Goal: Task Accomplishment & Management: Manage account settings

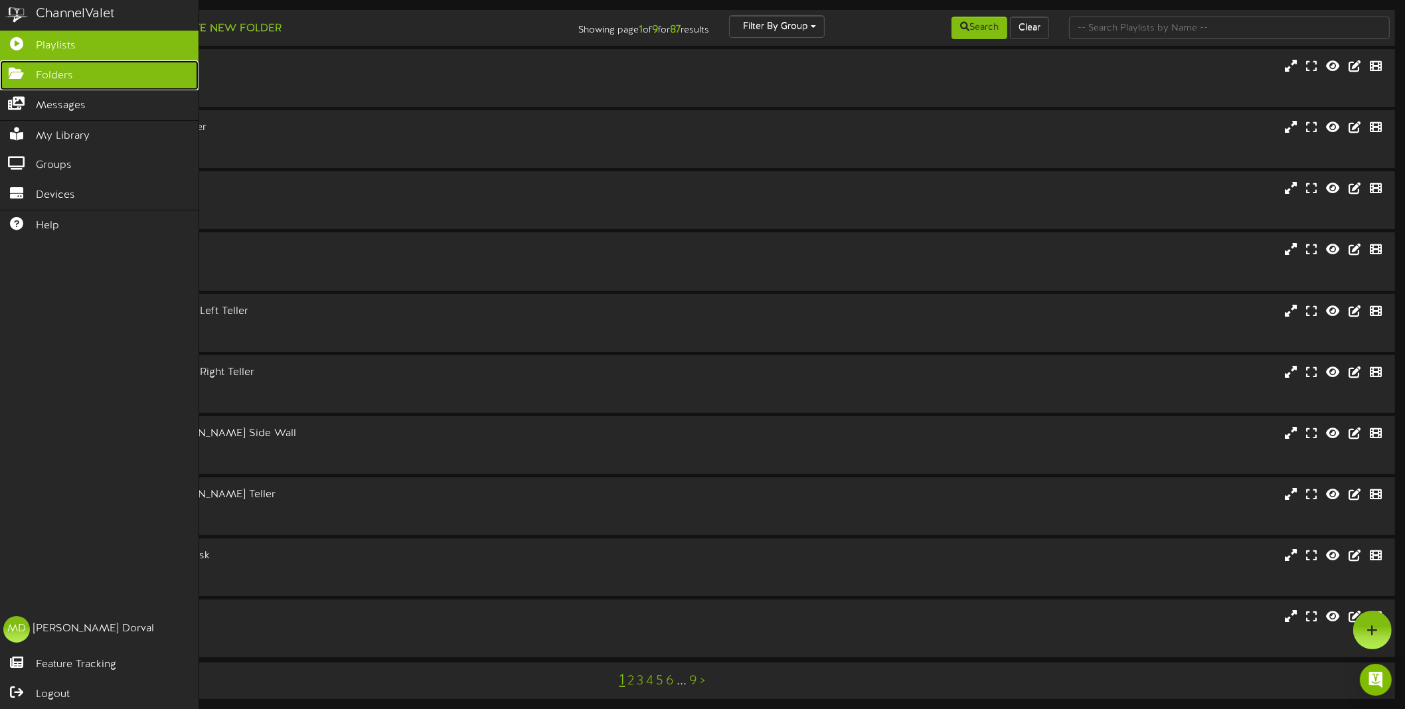
click at [20, 70] on icon at bounding box center [16, 72] width 33 height 10
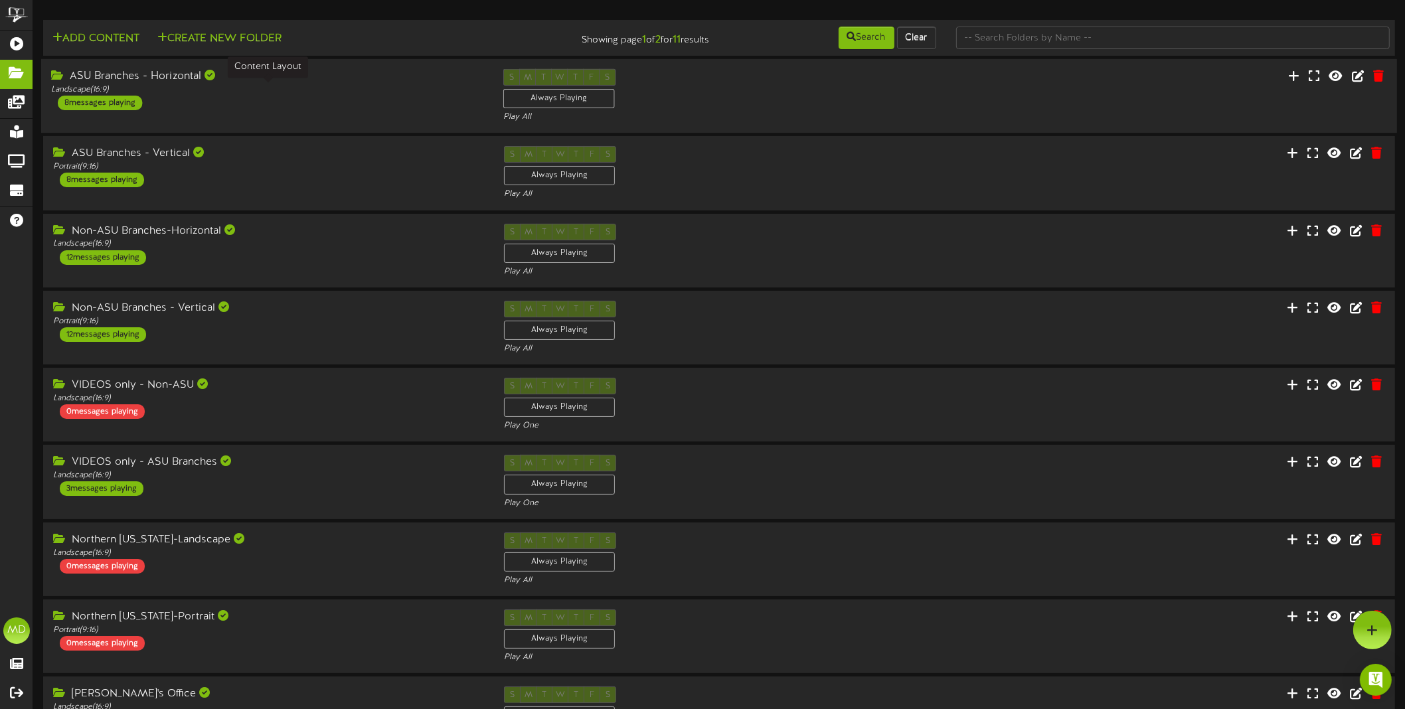
click at [309, 92] on div "Landscape ( 16:9 )" at bounding box center [267, 89] width 432 height 11
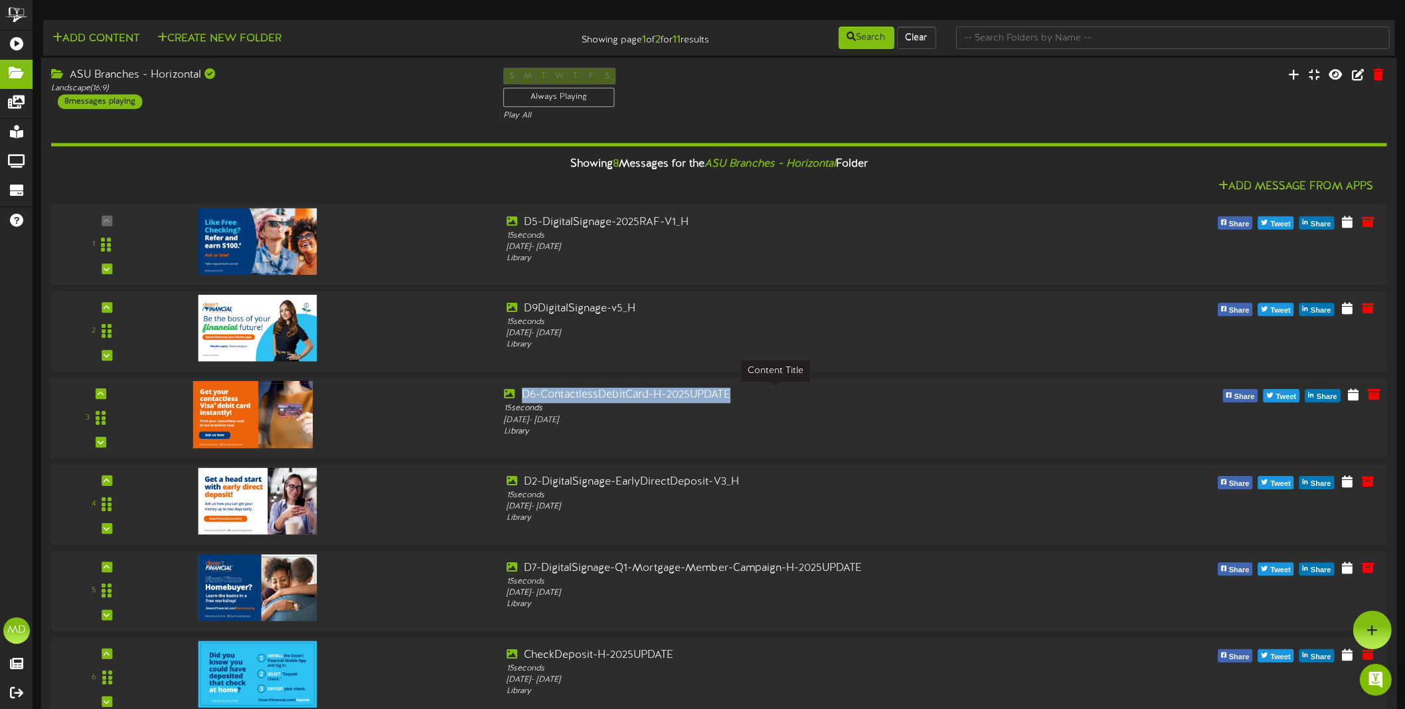
drag, startPoint x: 731, startPoint y: 389, endPoint x: 519, endPoint y: 395, distance: 211.9
click at [520, 396] on div "D6-ContactlessDebitCard-H-2025UPDATE" at bounding box center [775, 395] width 542 height 15
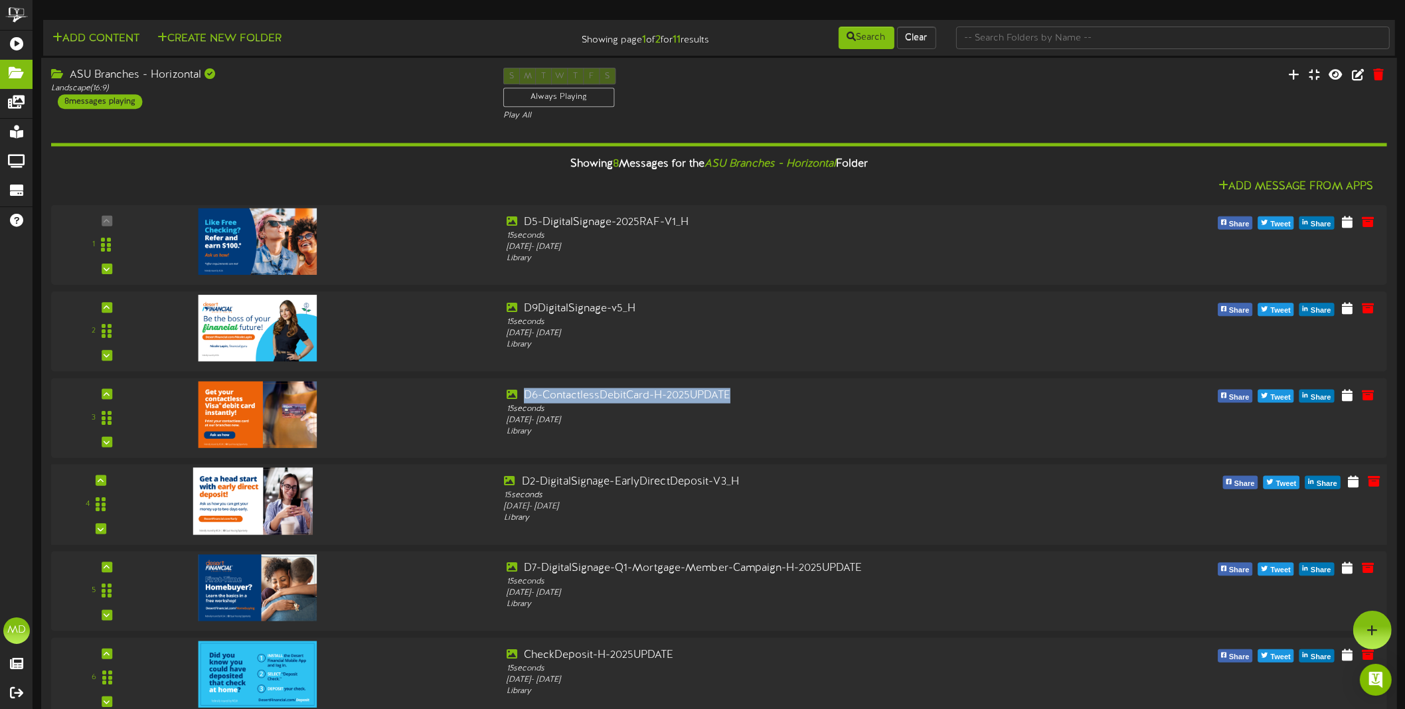
copy div "D6-ContactlessDebitCard-H-2025UPDATE"
drag, startPoint x: 808, startPoint y: 479, endPoint x: 659, endPoint y: 491, distance: 149.2
click at [659, 491] on div "D2-DigitalSignage-EarlyDirectDeposit-V3_H 15 seconds [DATE] - [DATE] Library" at bounding box center [775, 499] width 562 height 50
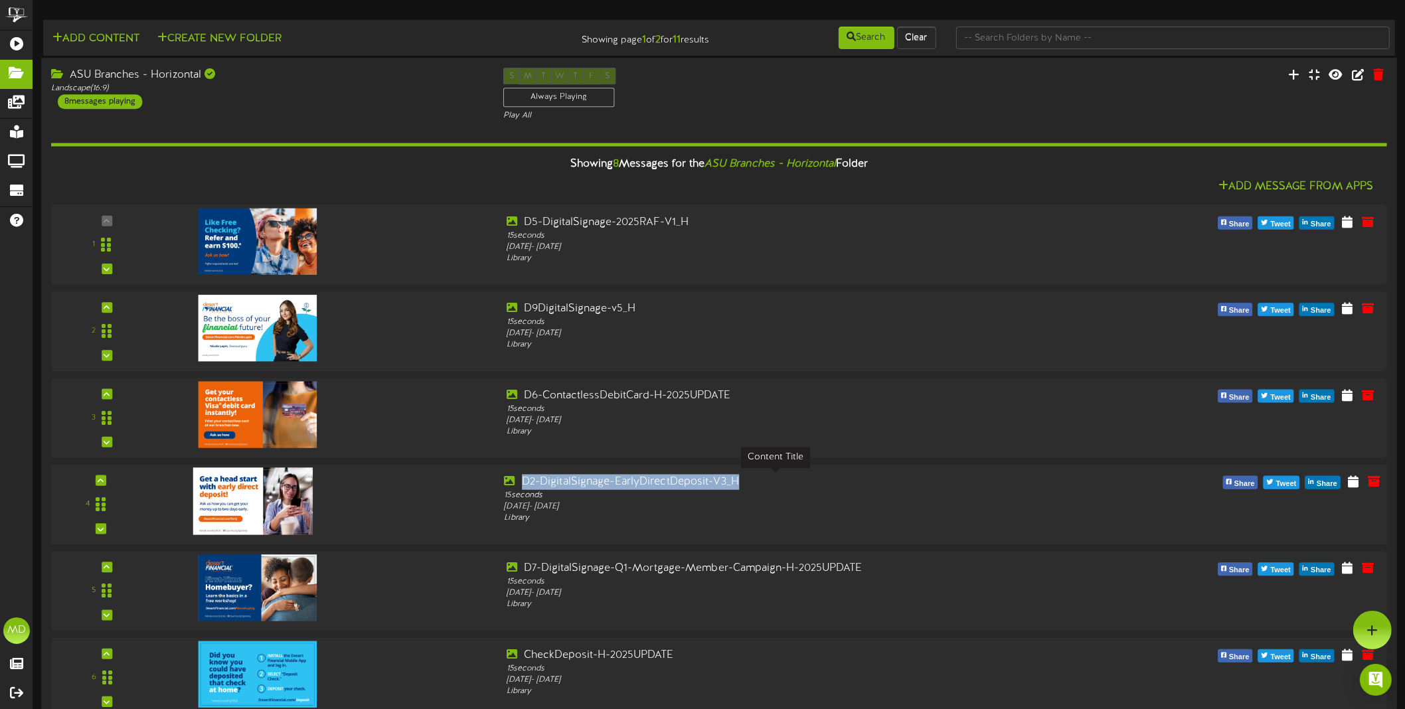
drag, startPoint x: 522, startPoint y: 479, endPoint x: 738, endPoint y: 480, distance: 215.8
click at [738, 480] on div "D2-DigitalSignage-EarlyDirectDeposit-V3_H" at bounding box center [775, 481] width 542 height 15
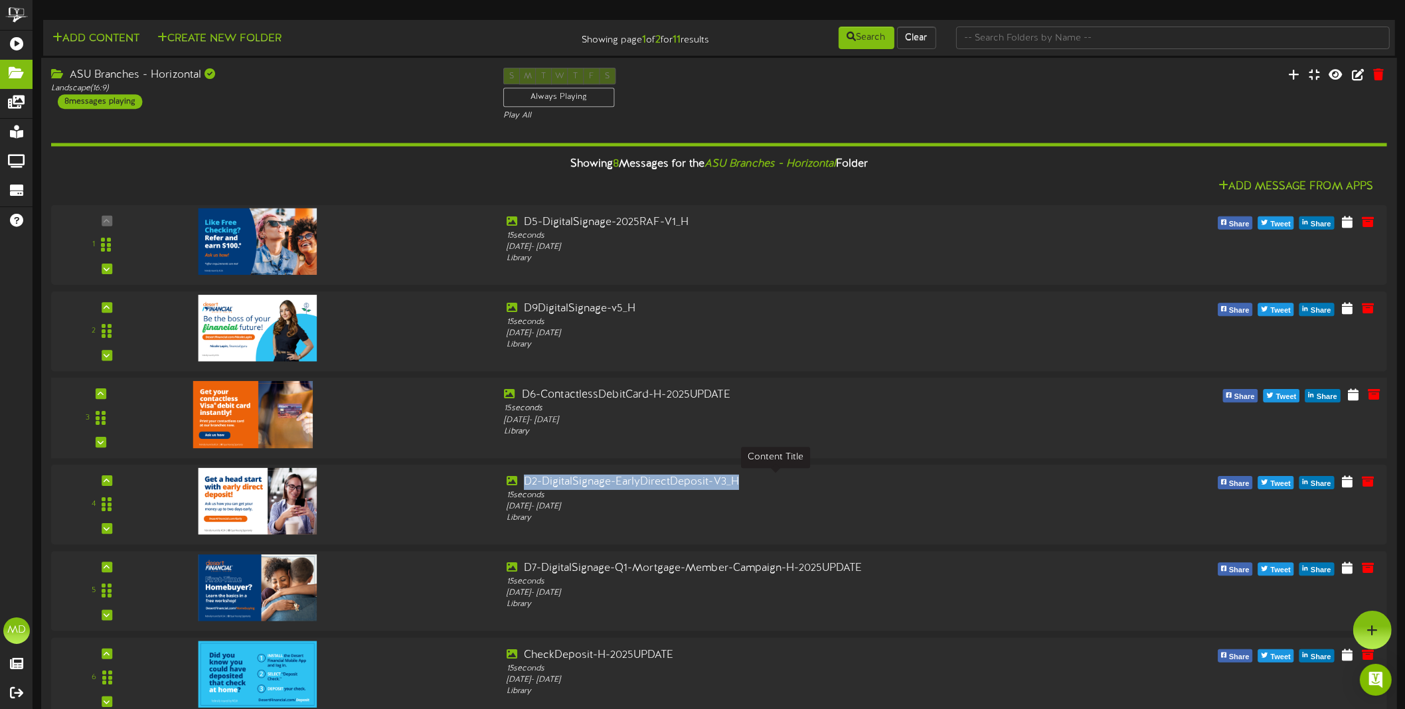
copy div "D2-DigitalSignage-EarlyDirectDeposit-V3_H"
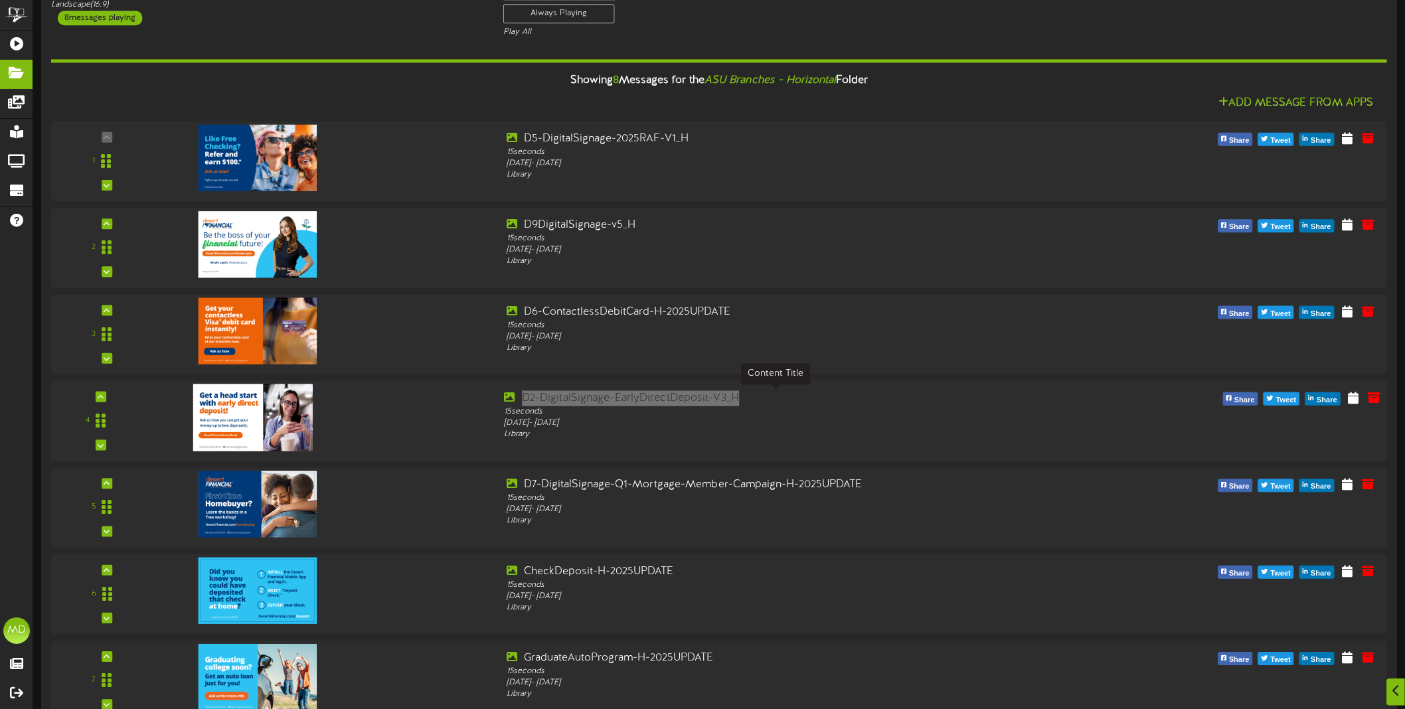
scroll to position [166, 0]
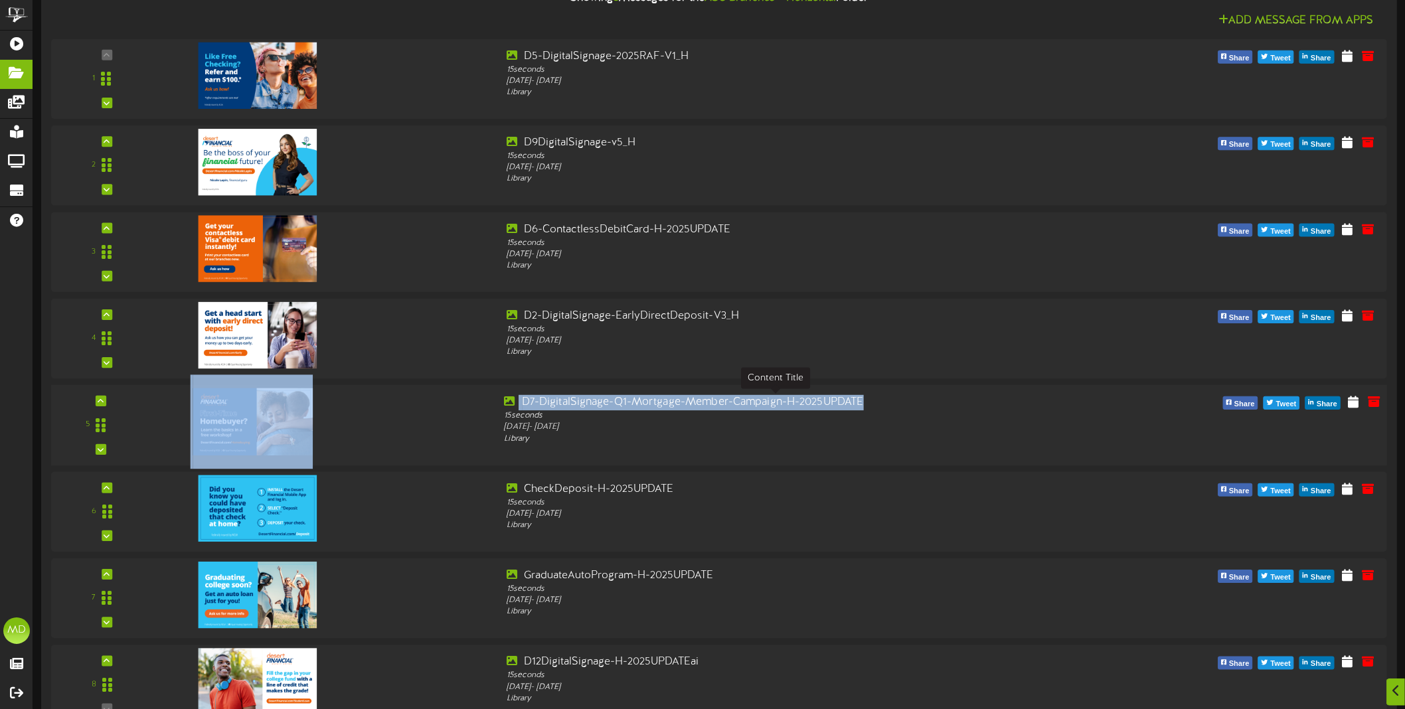
drag, startPoint x: 485, startPoint y: 400, endPoint x: 865, endPoint y: 402, distance: 379.8
click at [865, 402] on div "5 15" at bounding box center [718, 425] width 1349 height 60
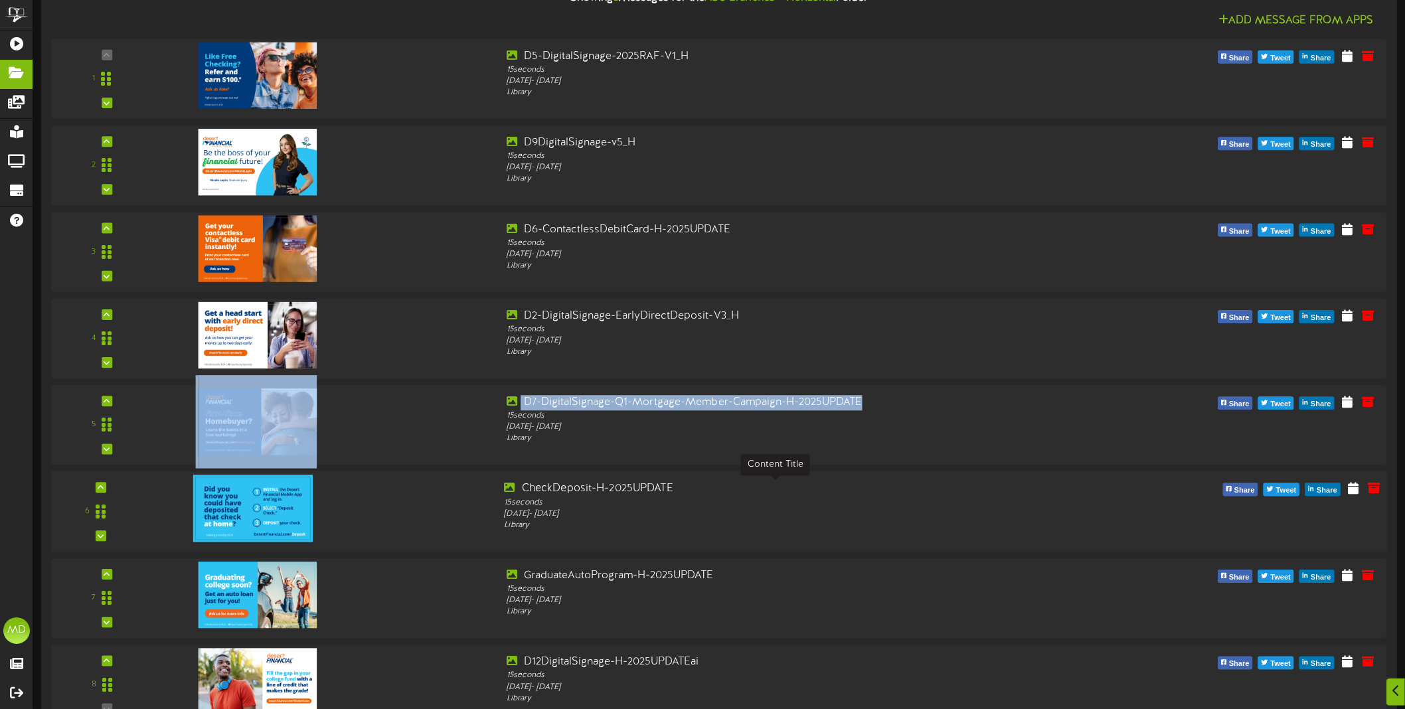
copy div "D7-DigitalSignage-Q1-Mortgage-Member-Campaign-H-2025UPDATE"
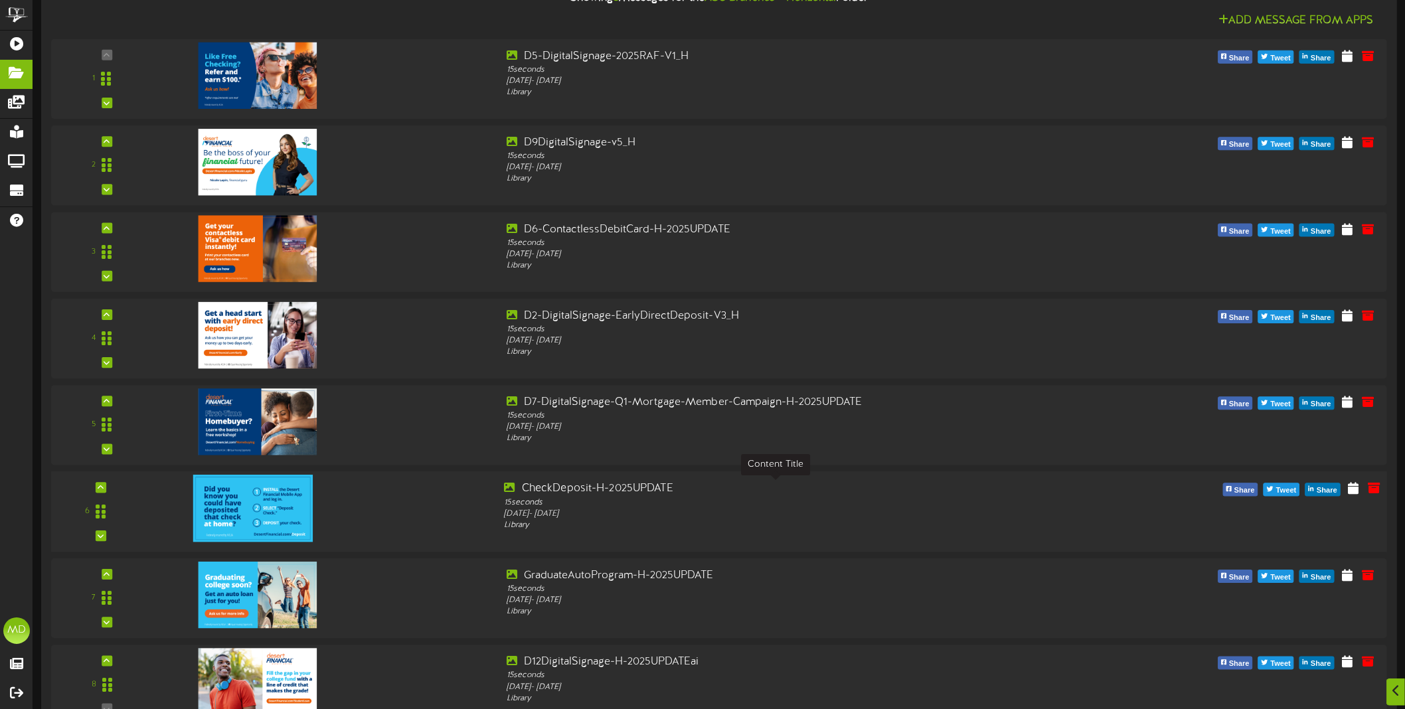
click at [1020, 496] on div "CheckDeposit-H-2025UPDATE" at bounding box center [775, 488] width 542 height 15
drag, startPoint x: 608, startPoint y: 492, endPoint x: 523, endPoint y: 491, distance: 84.3
click at [523, 491] on div "CheckDeposit-H-2025UPDATE" at bounding box center [775, 488] width 542 height 15
copy div "CheckDeposit-H-2025UPDATE"
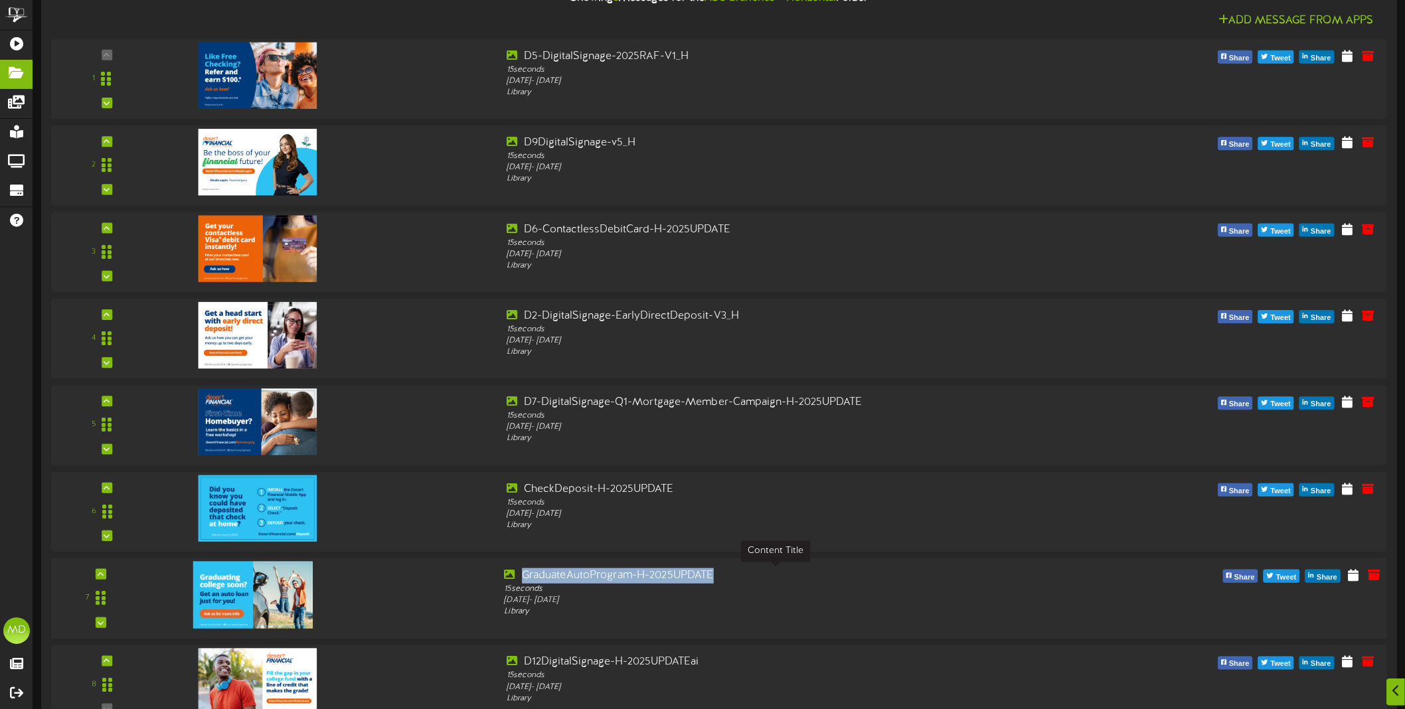
drag, startPoint x: 762, startPoint y: 579, endPoint x: 521, endPoint y: 580, distance: 241.0
click at [521, 580] on div "GraduateAutoProgram-H-2025UPDATE" at bounding box center [775, 575] width 542 height 15
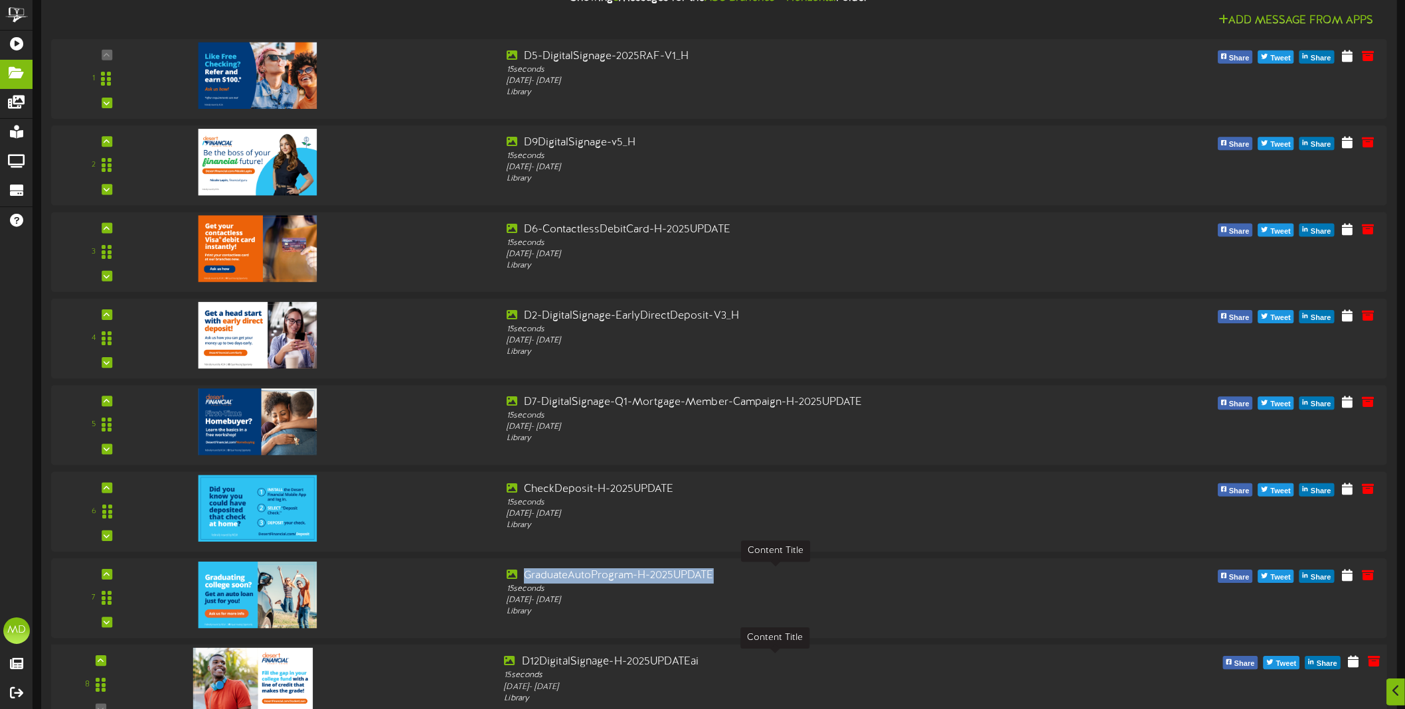
copy div "GraduateAutoProgram-H-2025UPDATE"
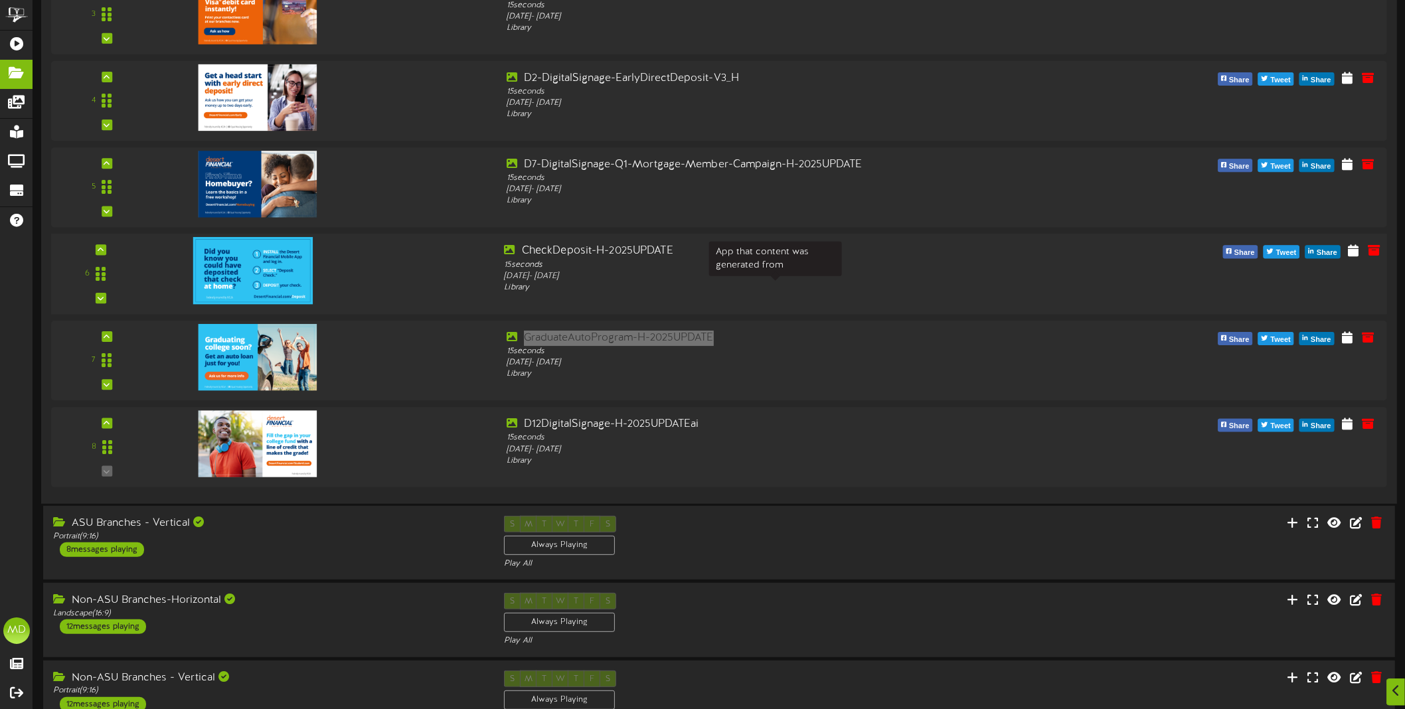
scroll to position [415, 0]
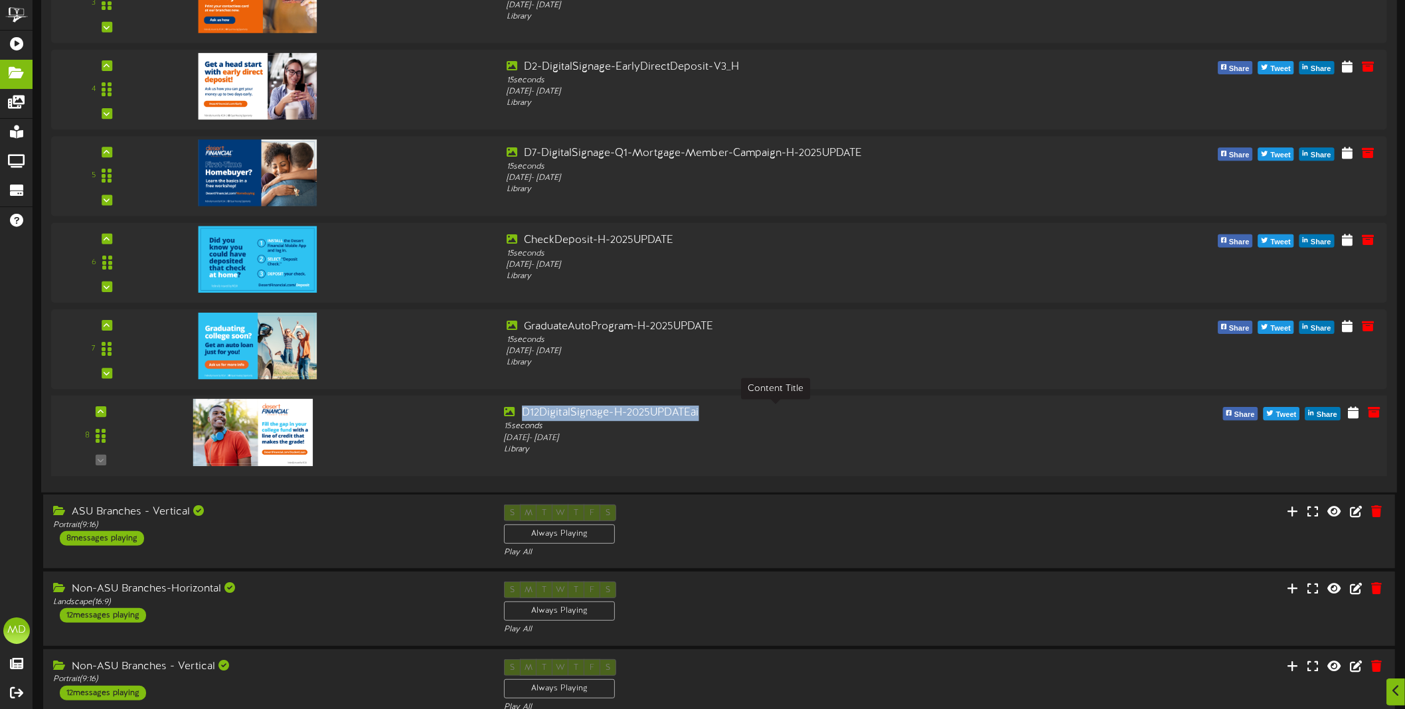
drag, startPoint x: 705, startPoint y: 416, endPoint x: 523, endPoint y: 416, distance: 181.9
click at [523, 416] on div "D12DigitalSignage-H-2025UPDATEai" at bounding box center [775, 413] width 542 height 15
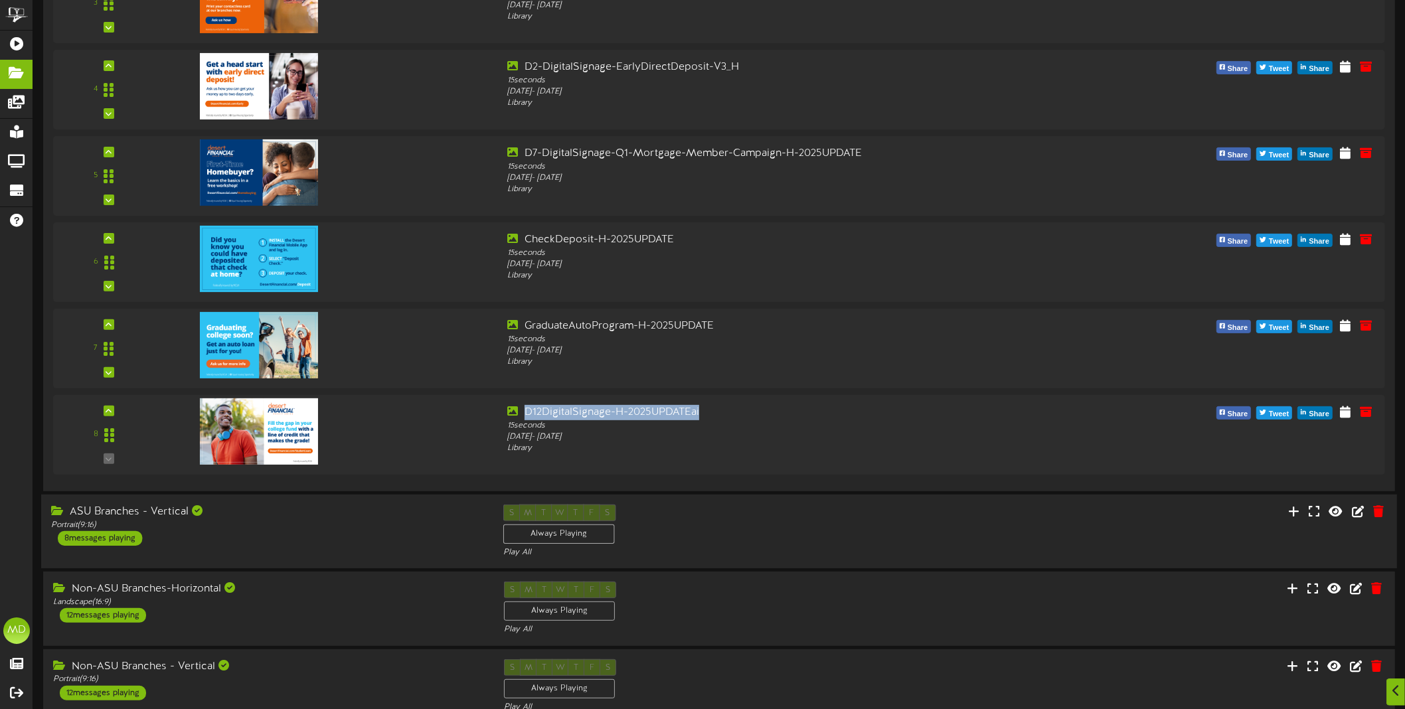
copy div "D12DigitalSignage-H-2025UPDATEai"
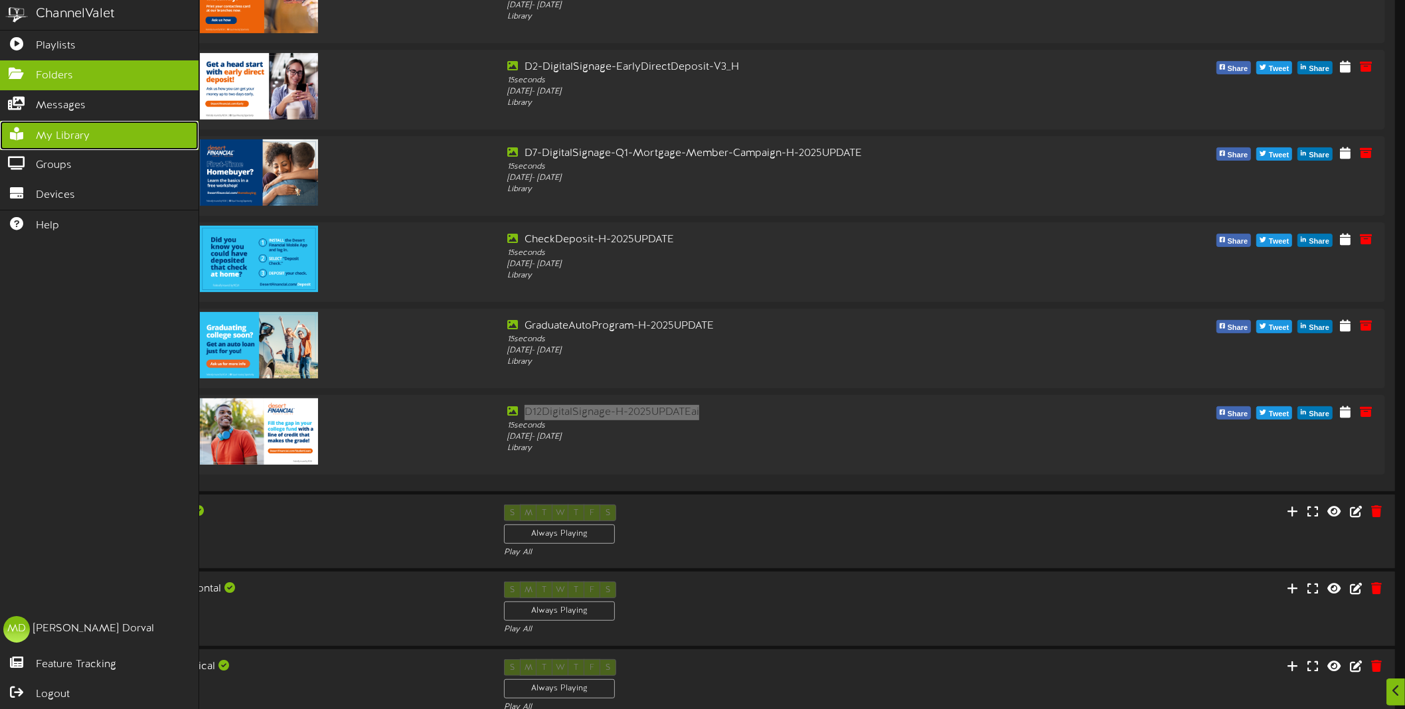
click at [43, 135] on span "My Library" at bounding box center [63, 136] width 54 height 15
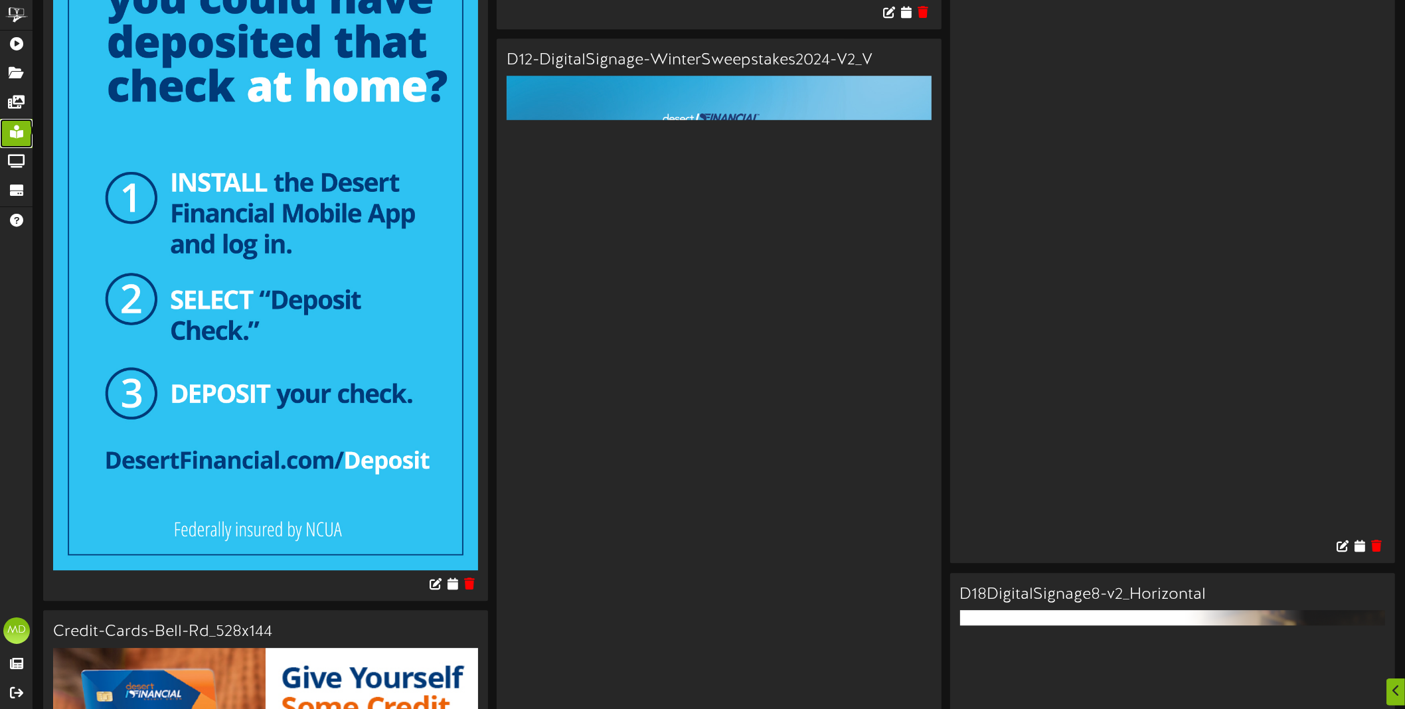
scroll to position [4233, 0]
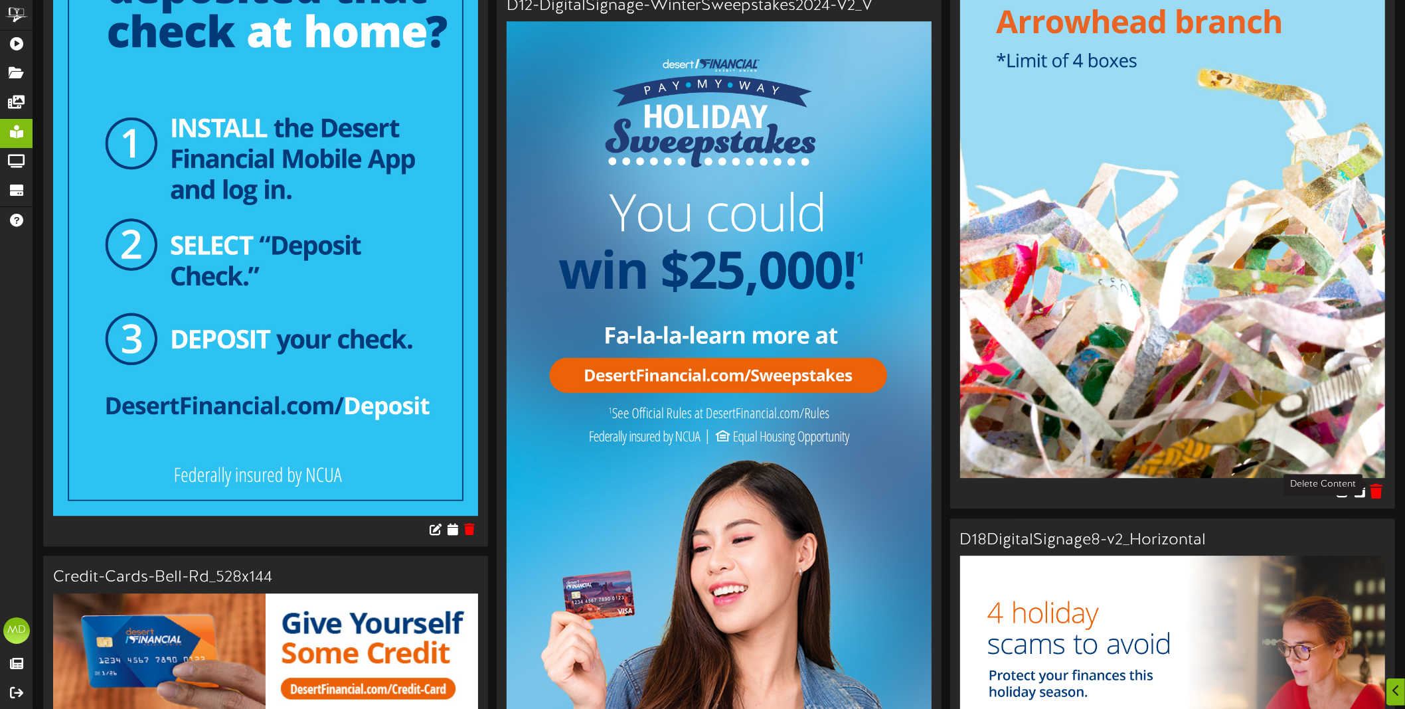
click at [1376, 484] on icon at bounding box center [1376, 491] width 13 height 15
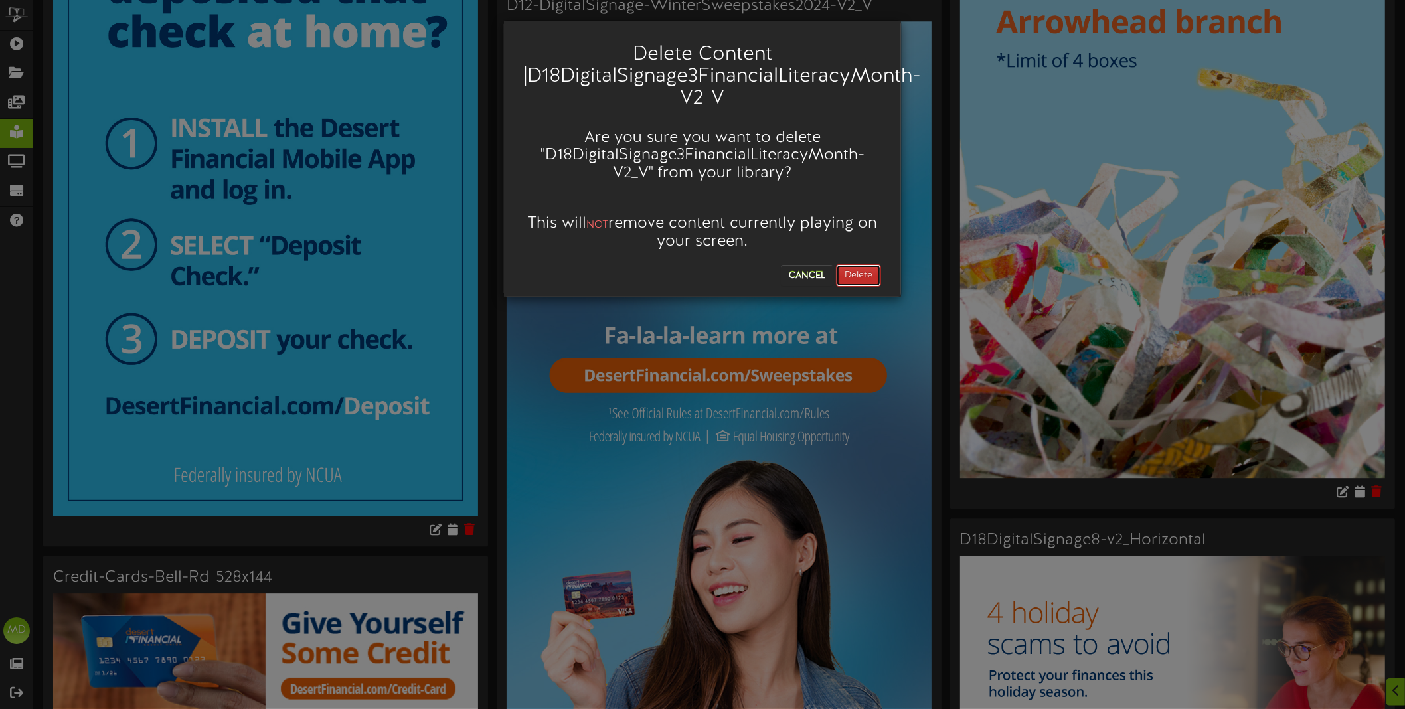
click at [848, 272] on button "Delete" at bounding box center [858, 275] width 45 height 23
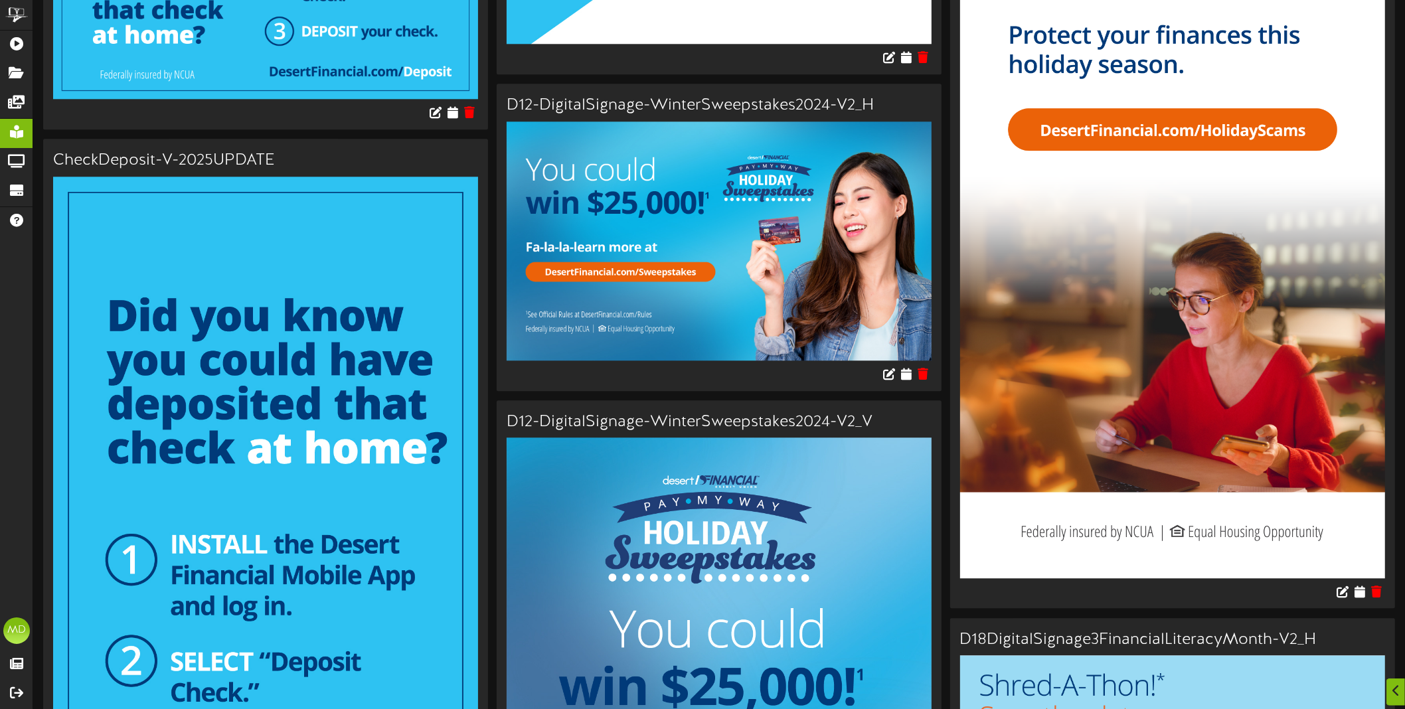
scroll to position [3818, 0]
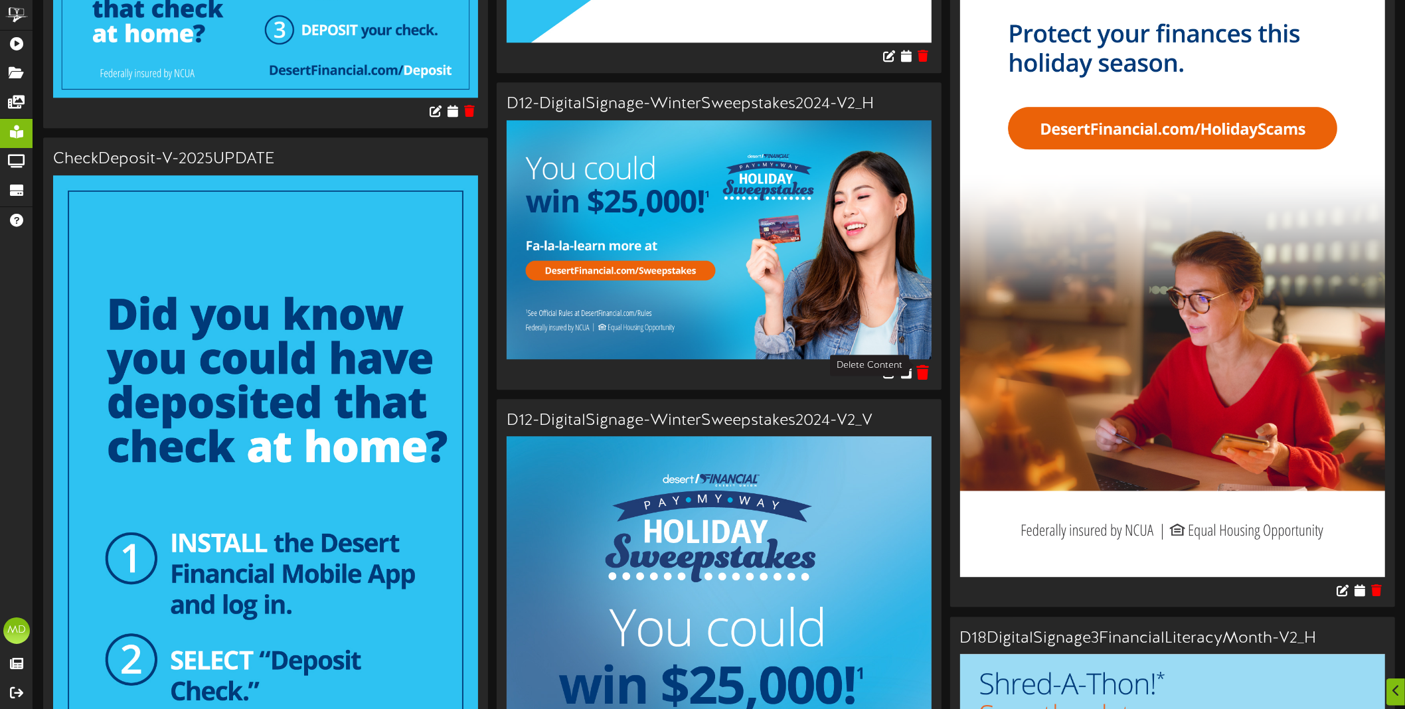
click at [921, 366] on icon at bounding box center [923, 372] width 13 height 15
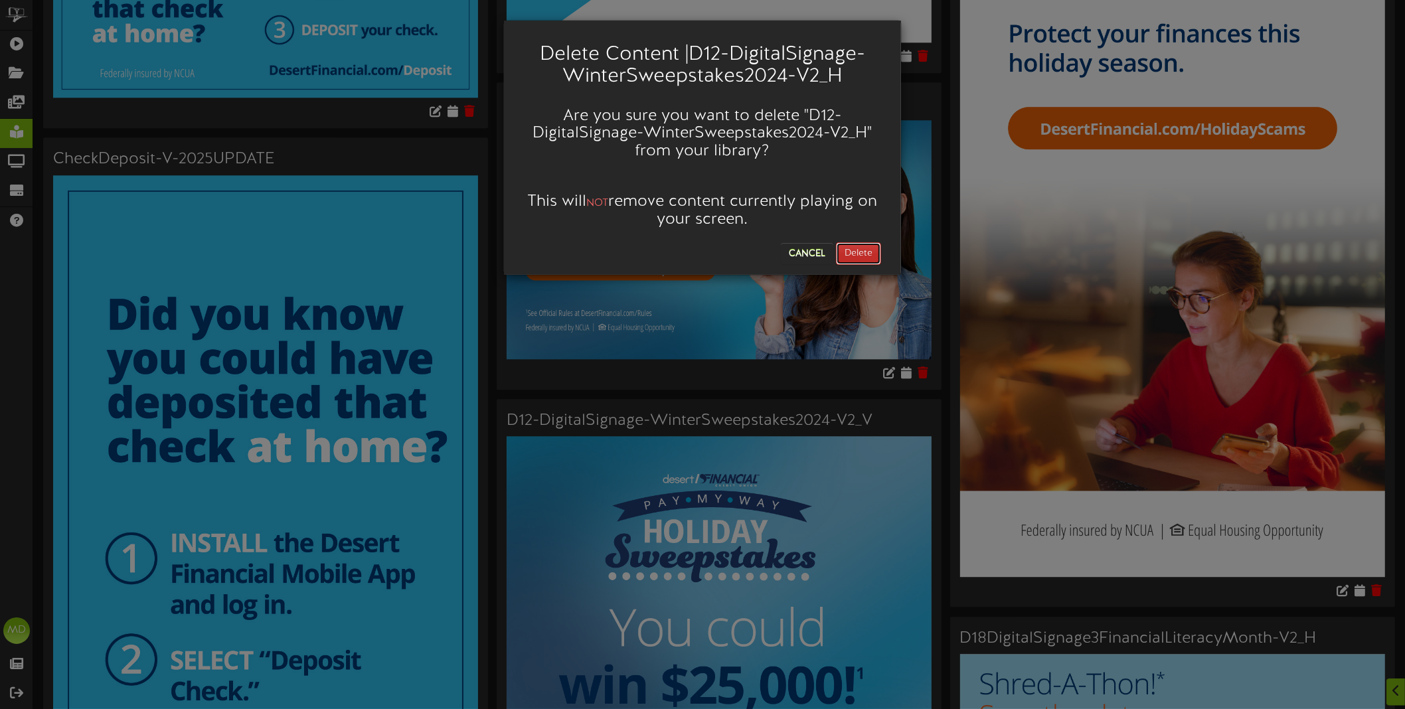
click at [860, 260] on button "Delete" at bounding box center [858, 253] width 45 height 23
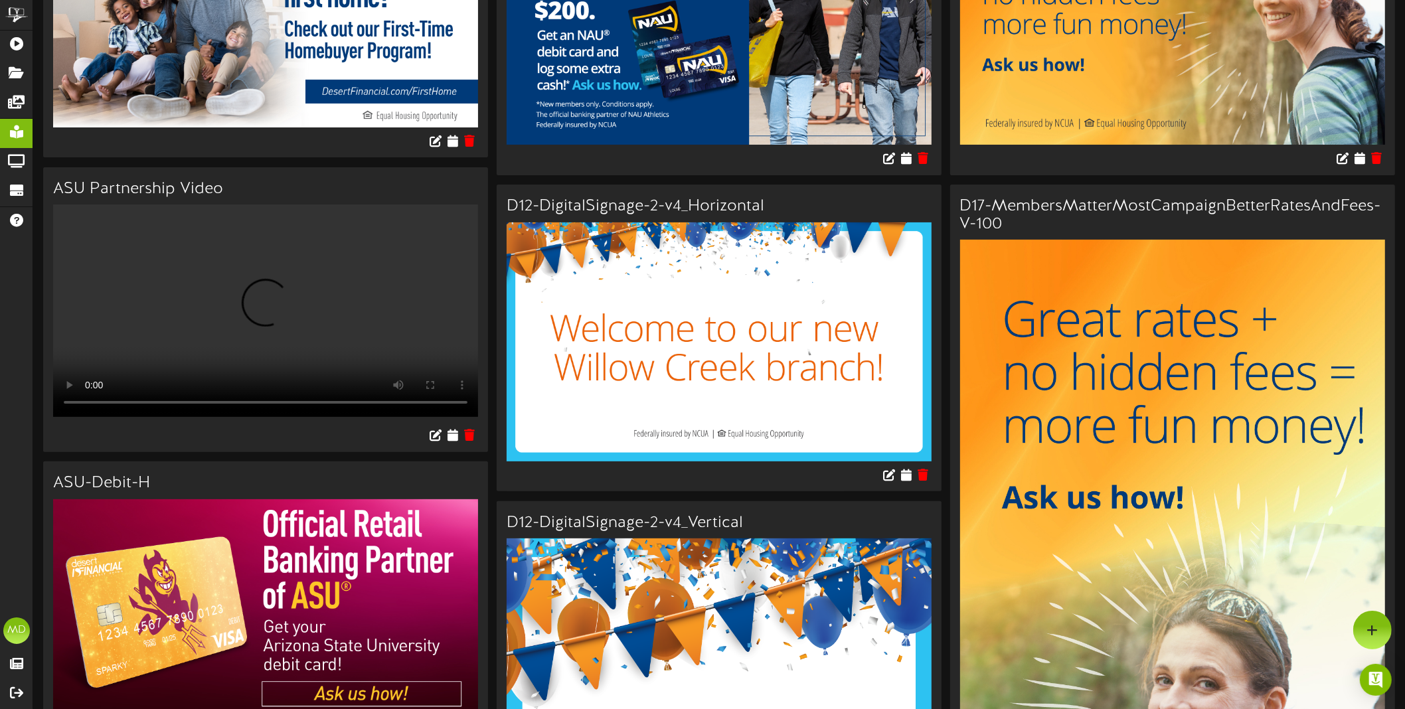
scroll to position [249, 0]
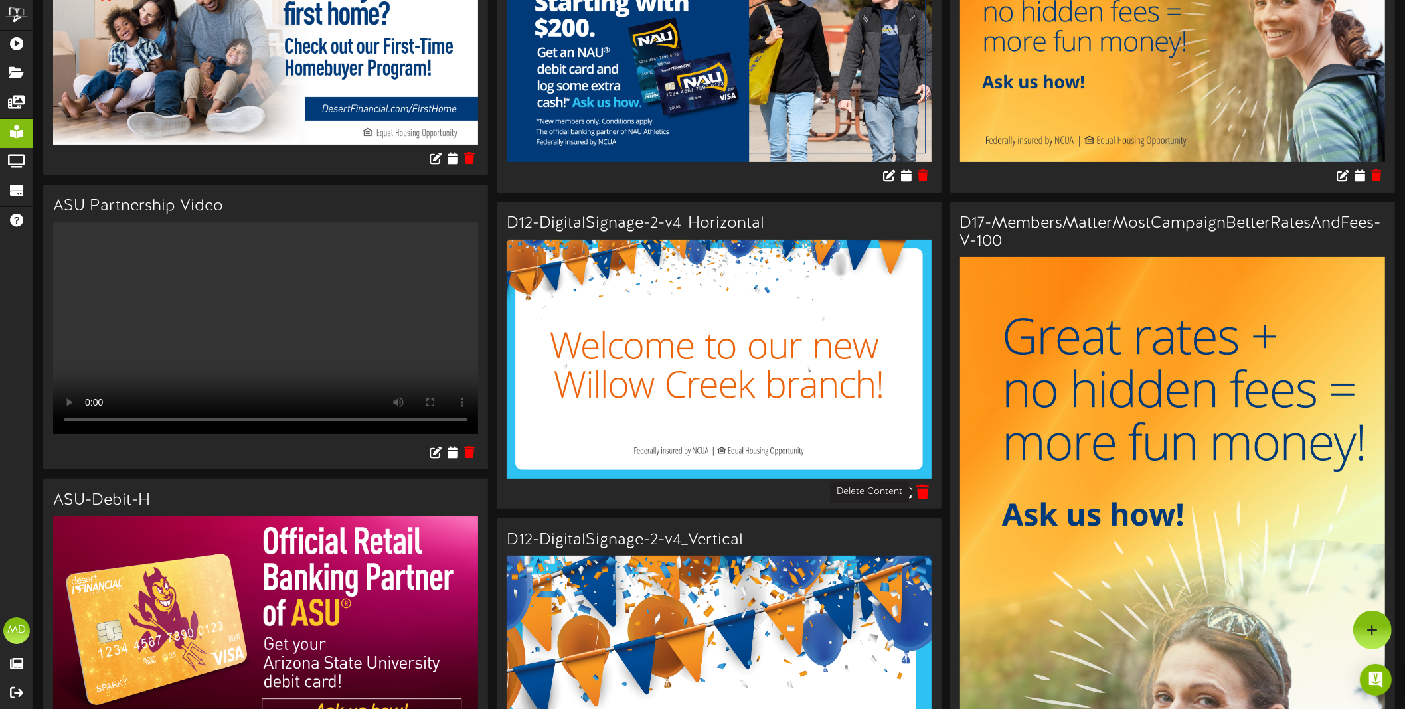
click at [926, 489] on icon at bounding box center [923, 491] width 13 height 15
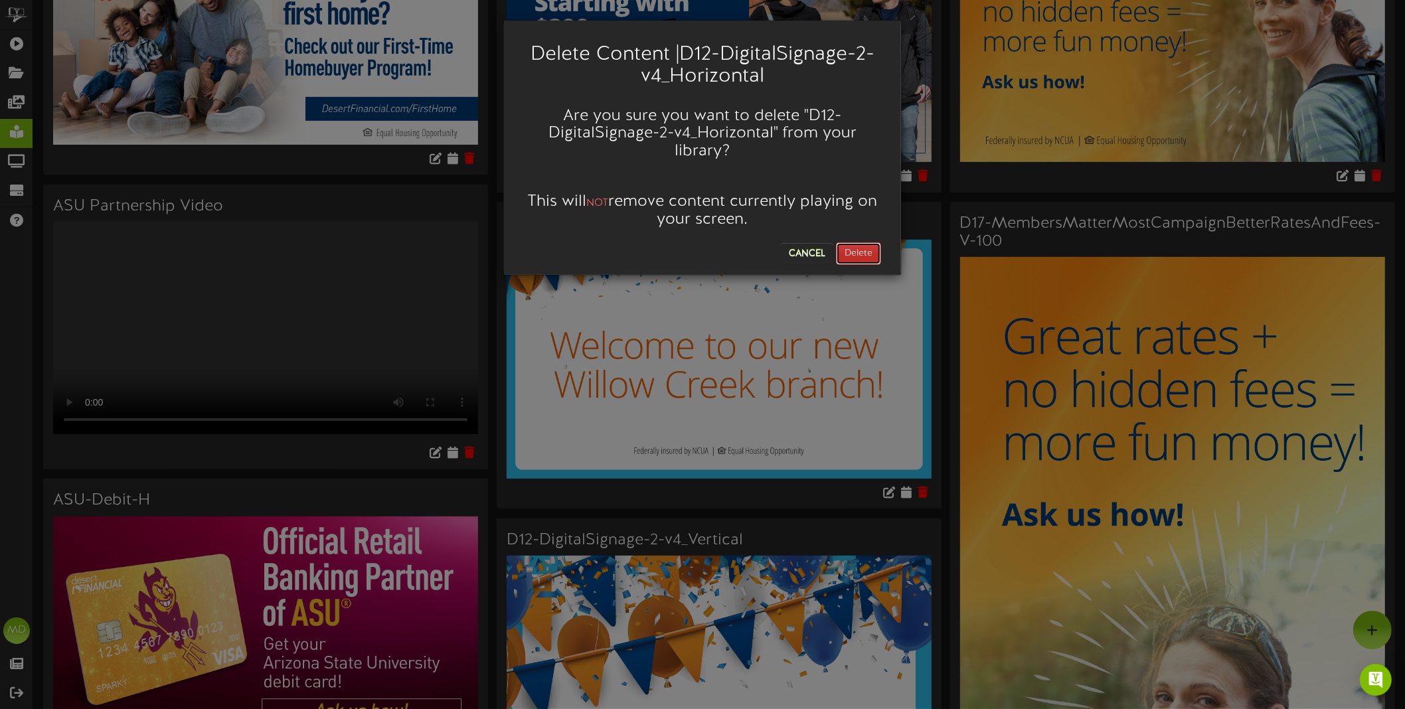
click at [856, 254] on button "Delete" at bounding box center [858, 253] width 45 height 23
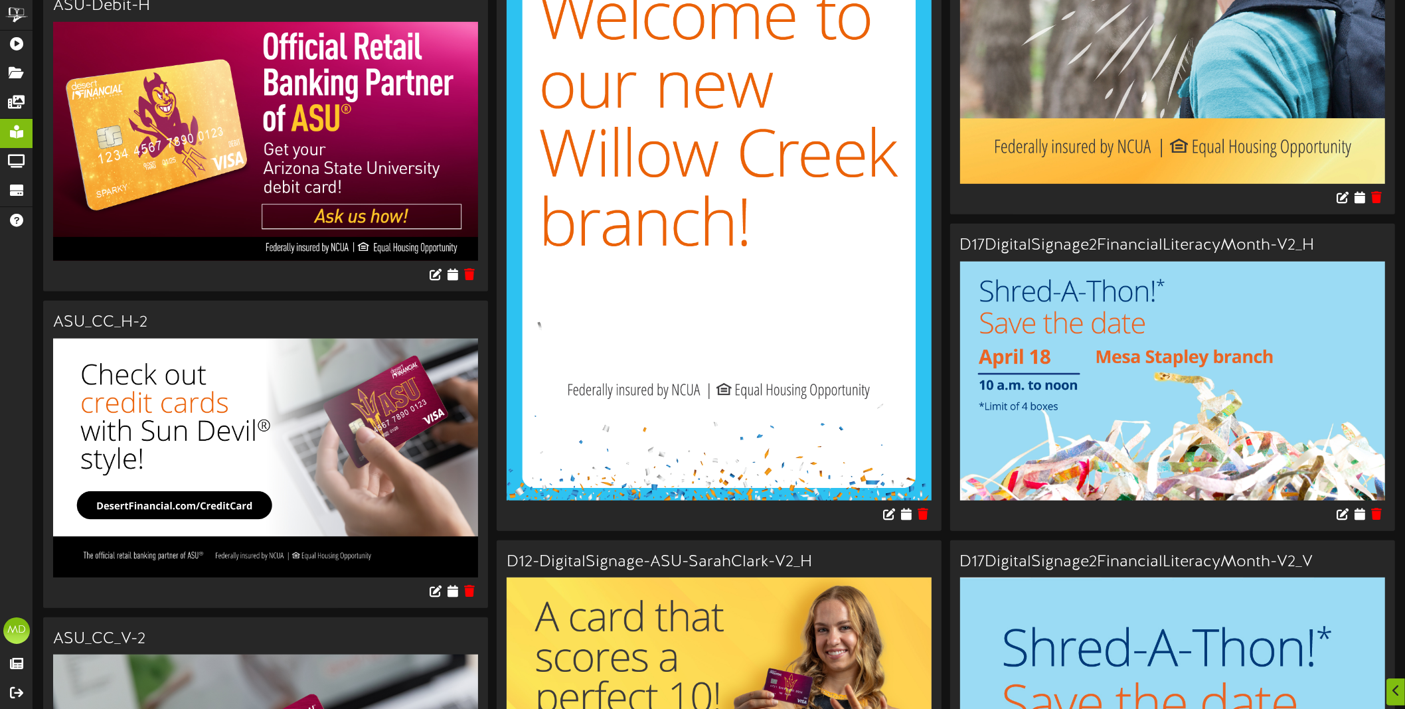
scroll to position [747, 0]
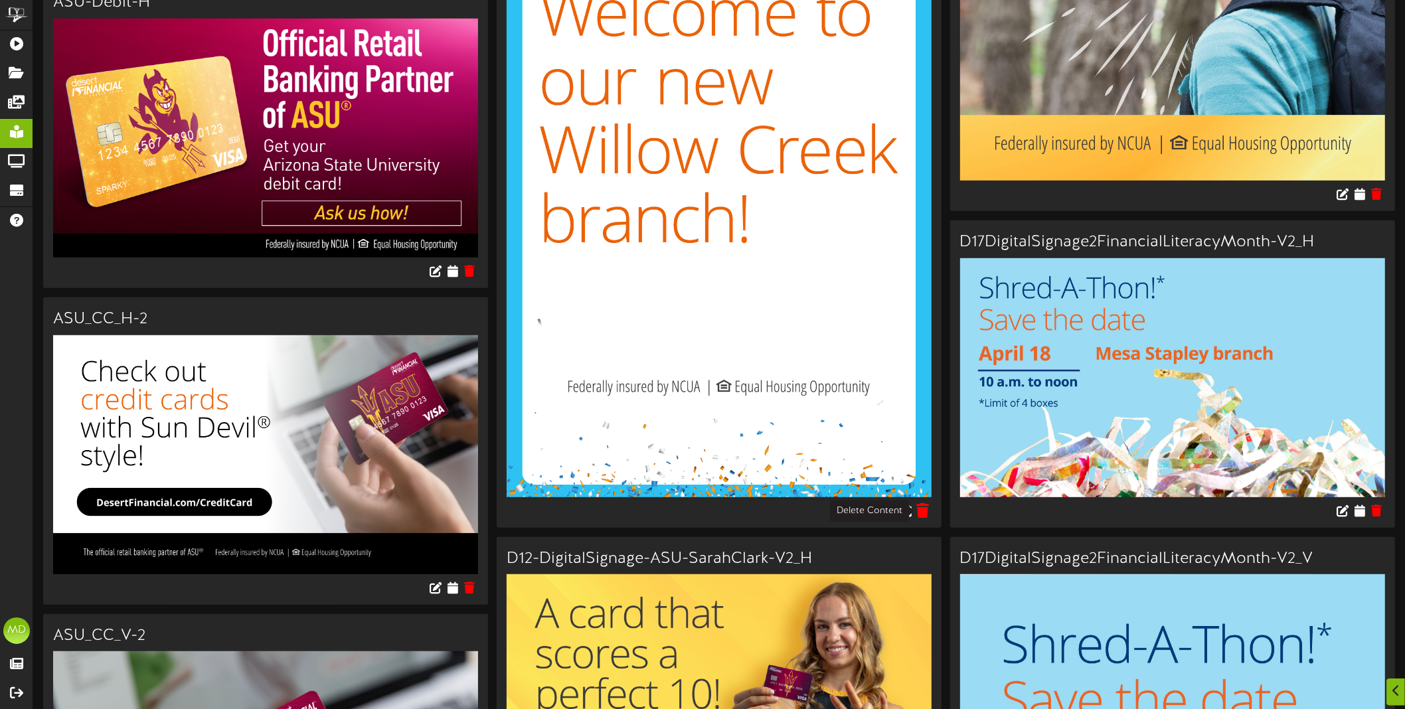
click at [924, 506] on icon at bounding box center [923, 510] width 13 height 15
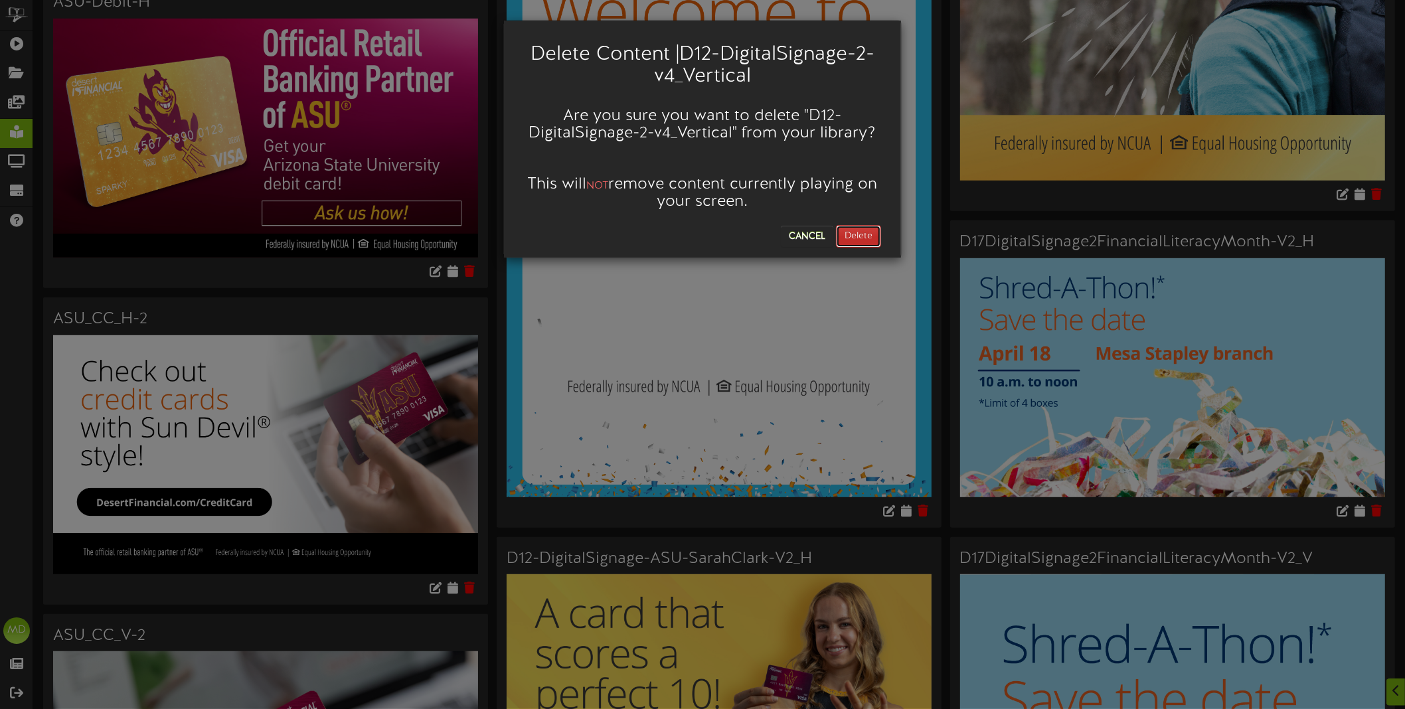
click at [856, 234] on button "Delete" at bounding box center [858, 236] width 45 height 23
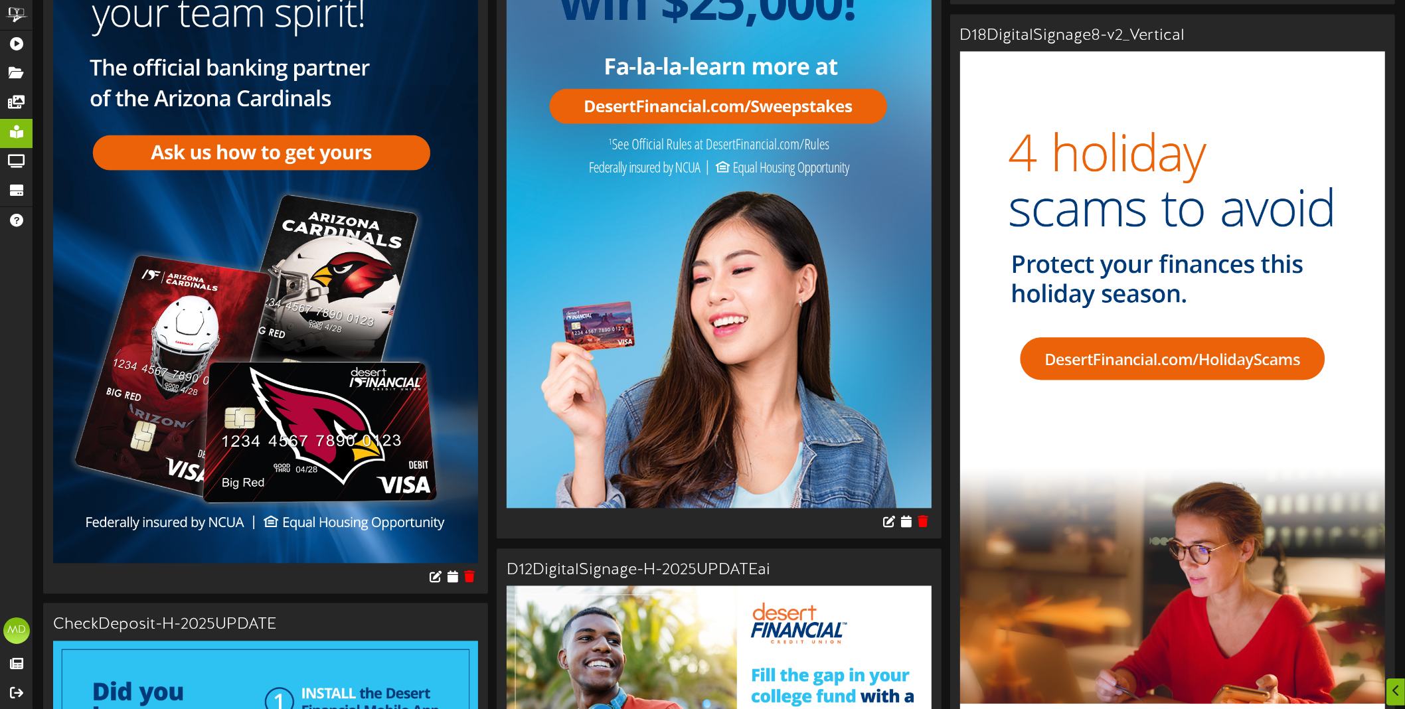
scroll to position [3154, 0]
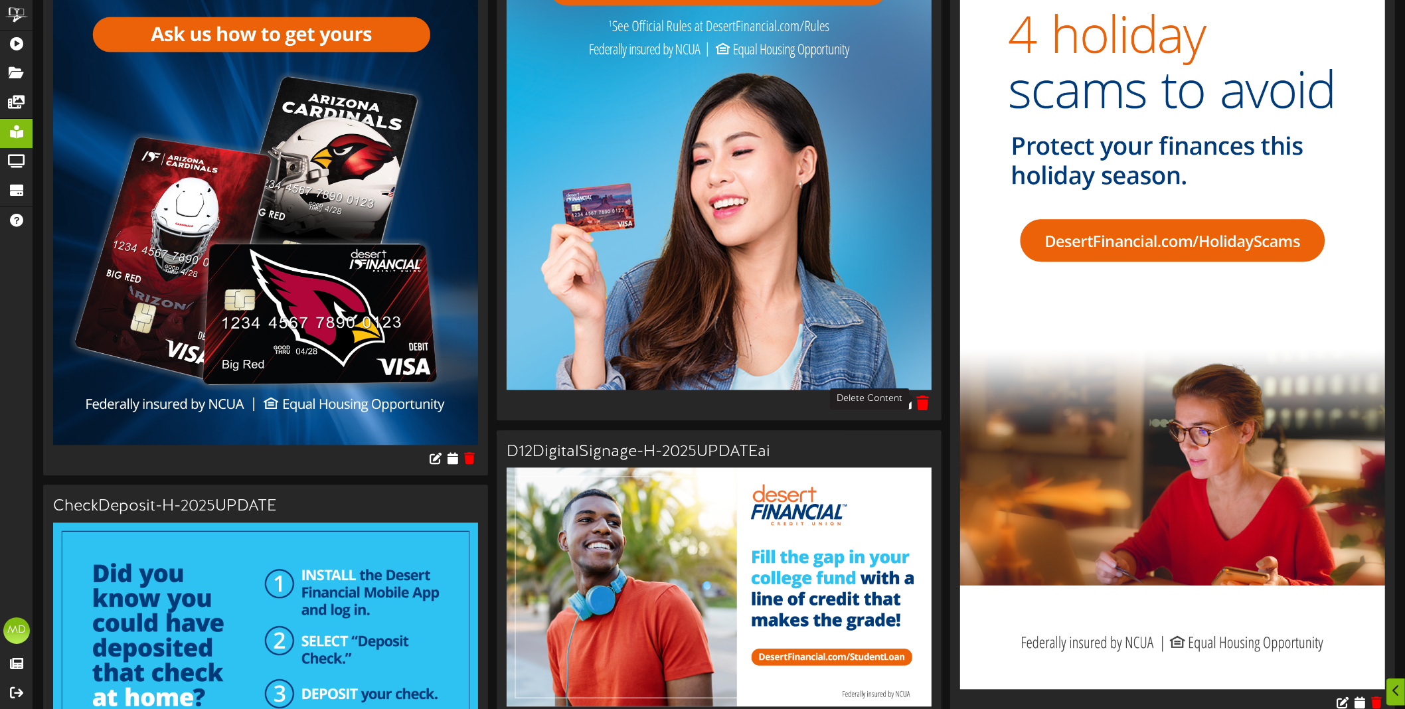
click at [924, 396] on icon at bounding box center [923, 403] width 13 height 15
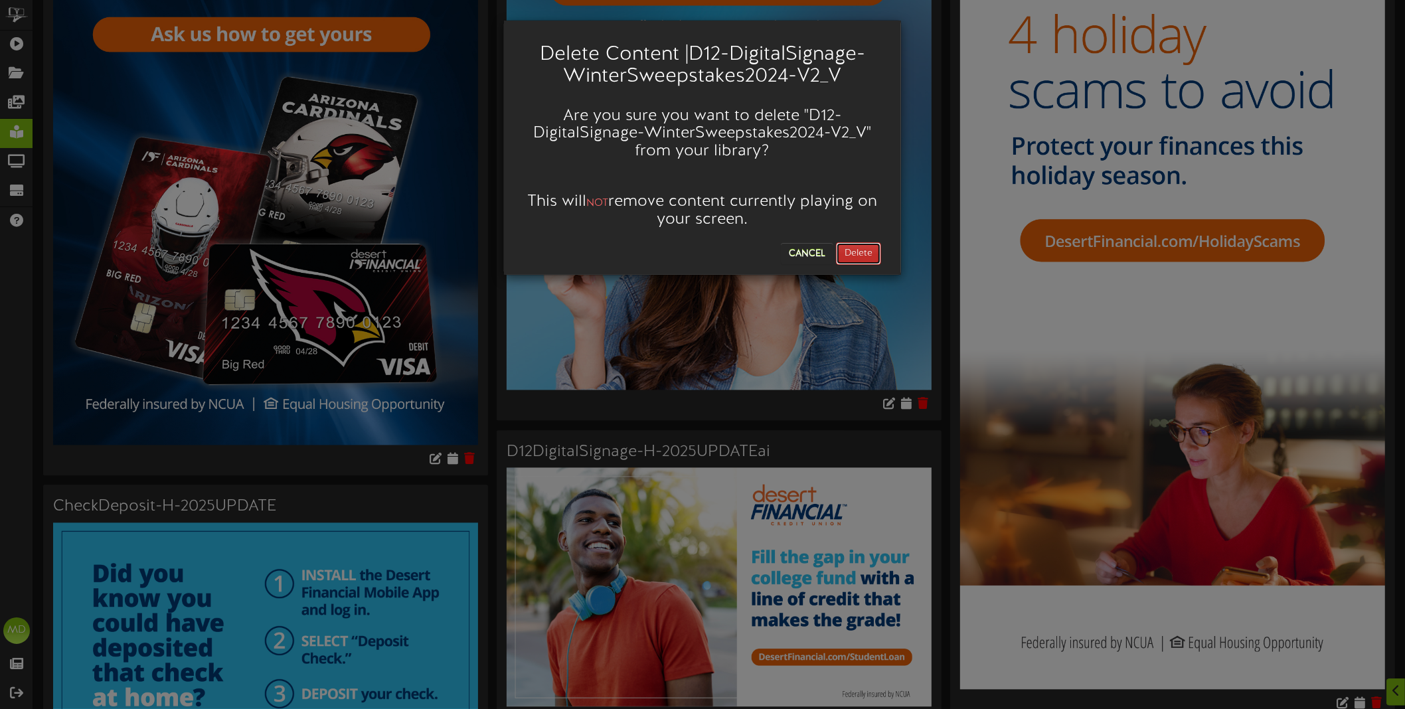
click at [868, 250] on button "Delete" at bounding box center [858, 253] width 45 height 23
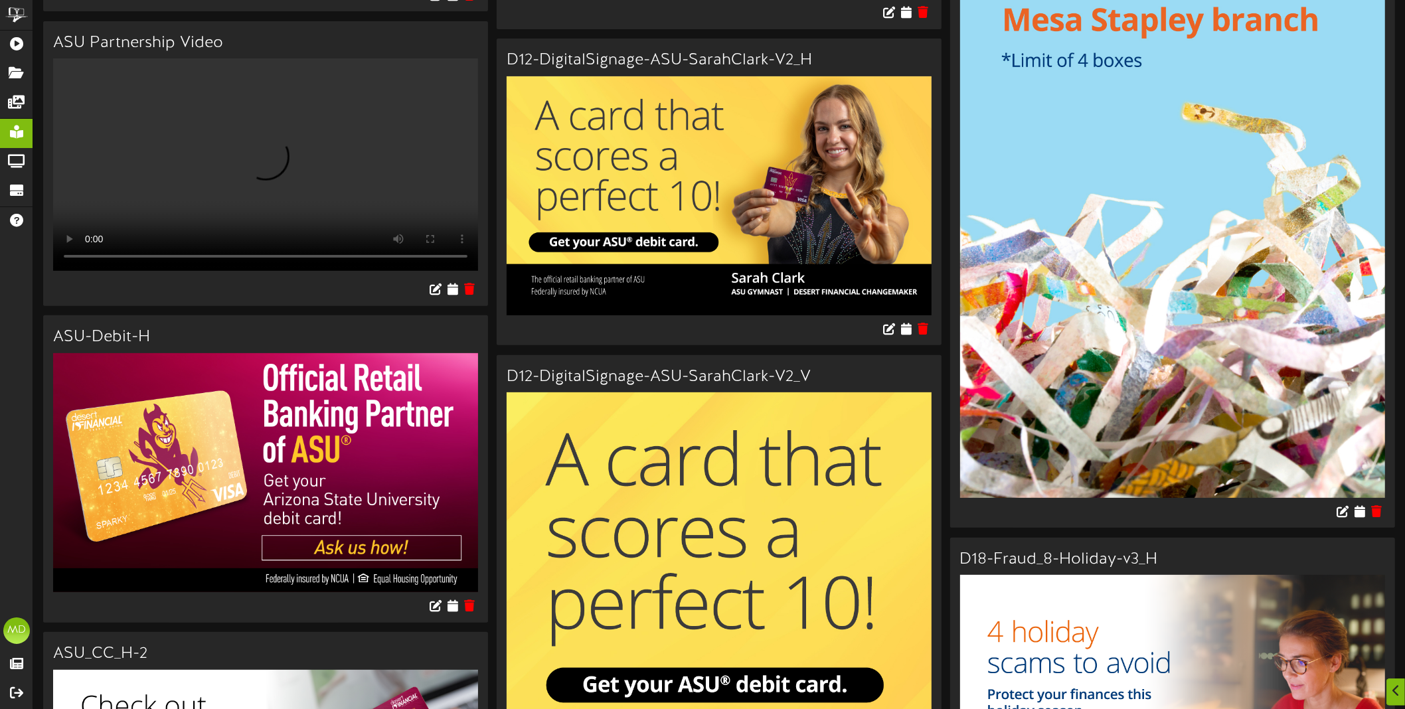
scroll to position [415, 0]
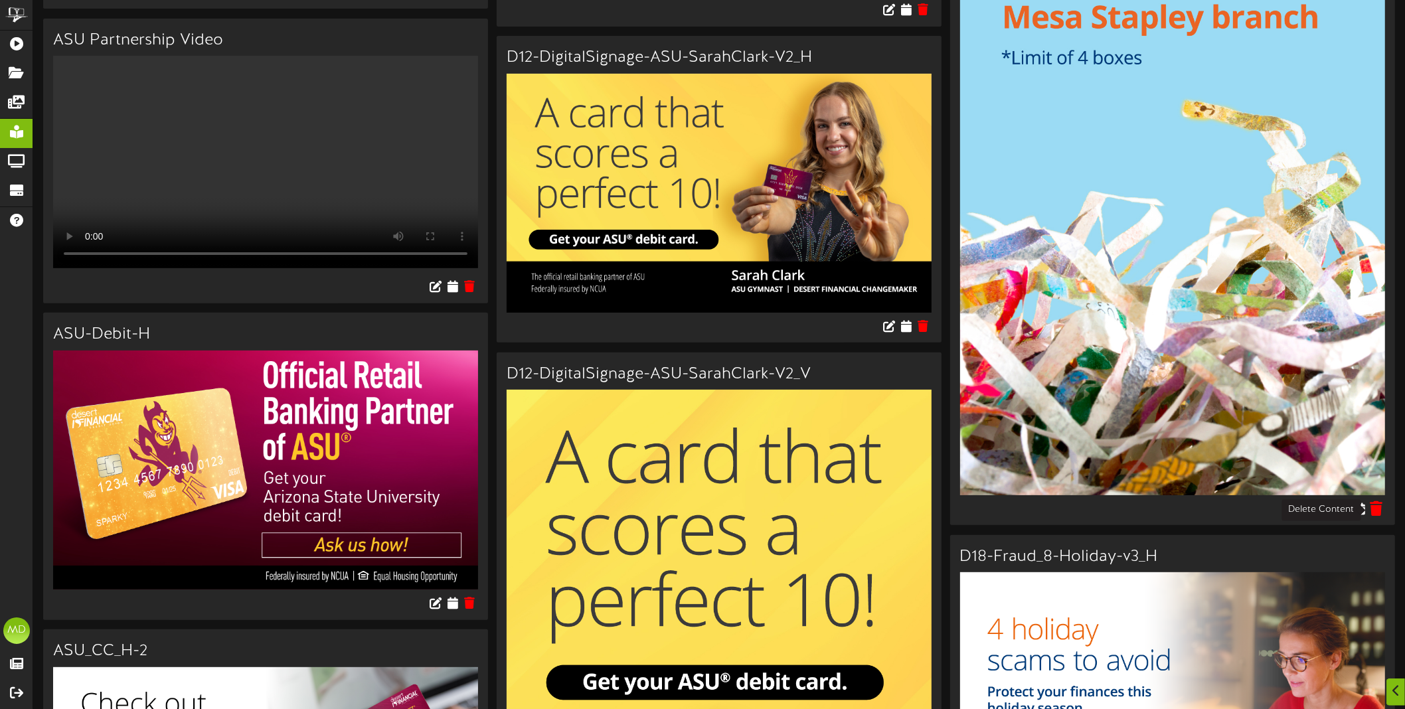
click at [1378, 507] on icon at bounding box center [1376, 508] width 13 height 15
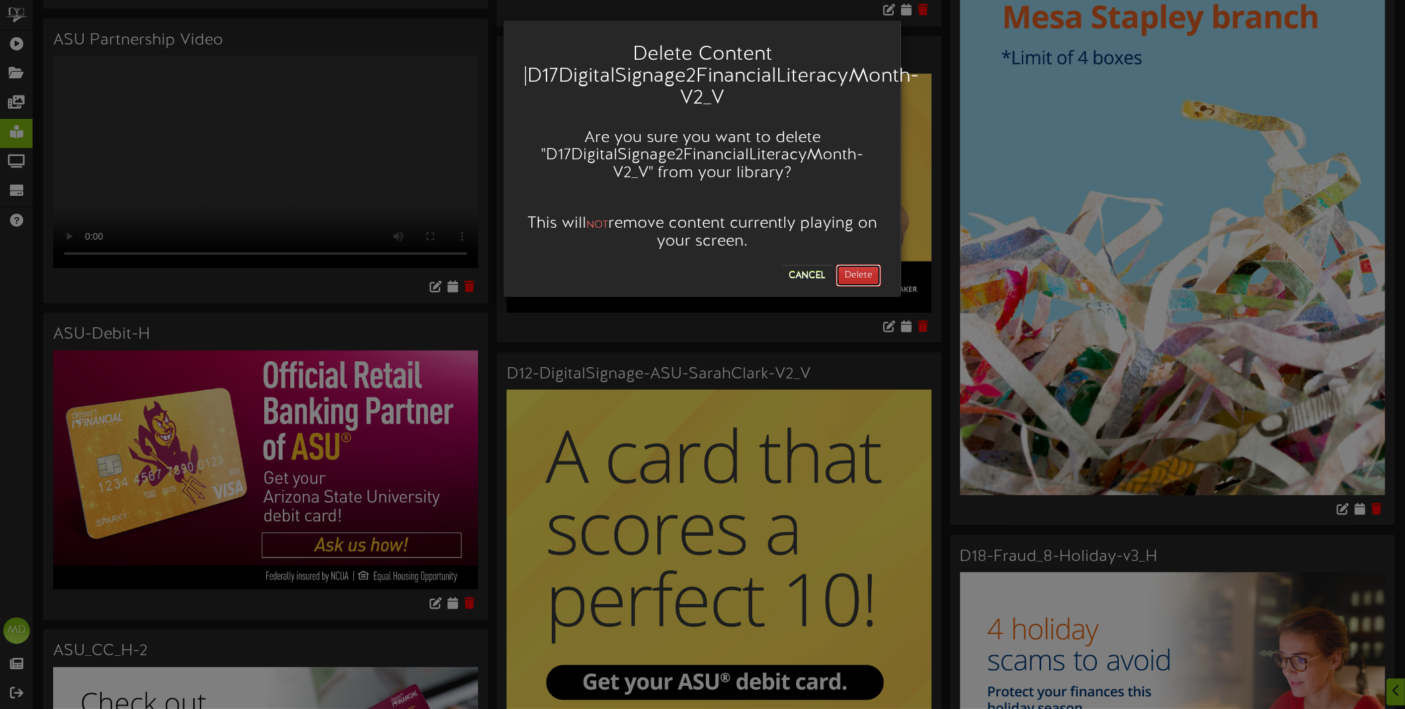
click at [871, 274] on button "Delete" at bounding box center [858, 275] width 45 height 23
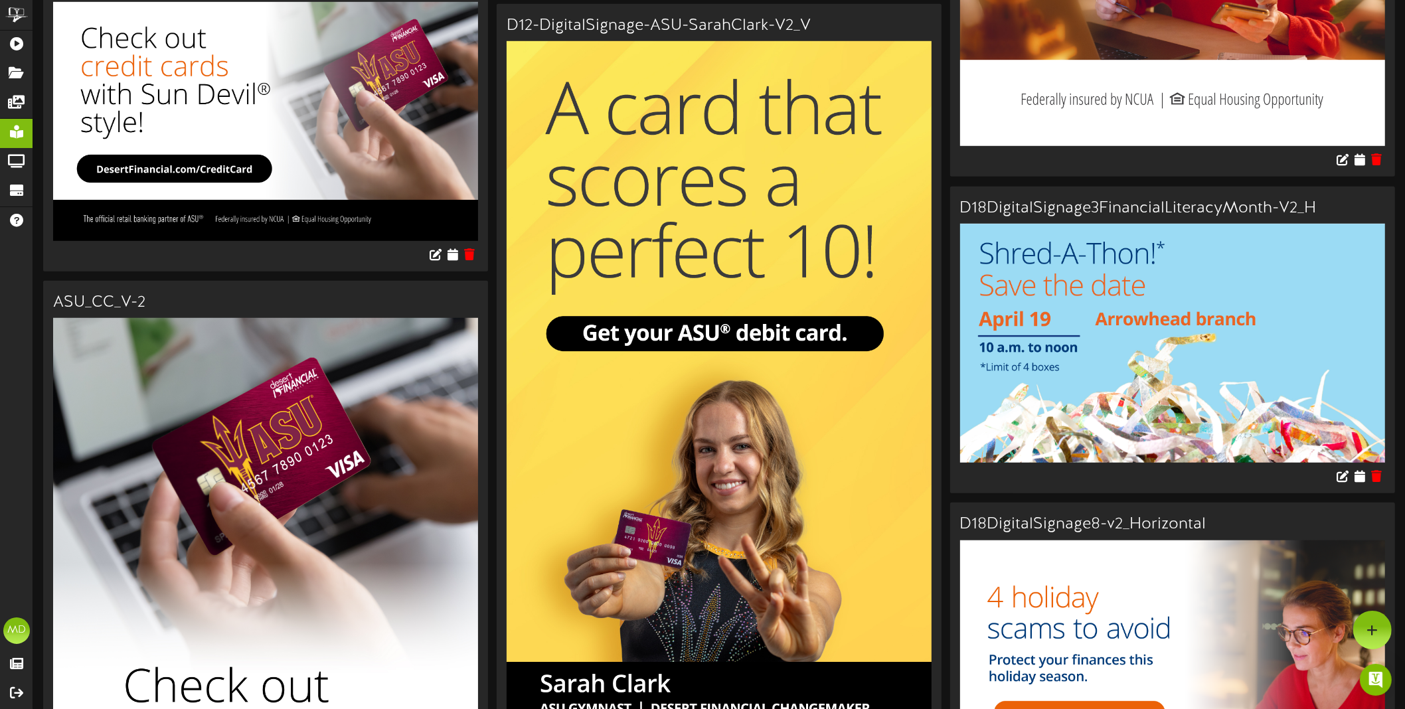
scroll to position [1079, 0]
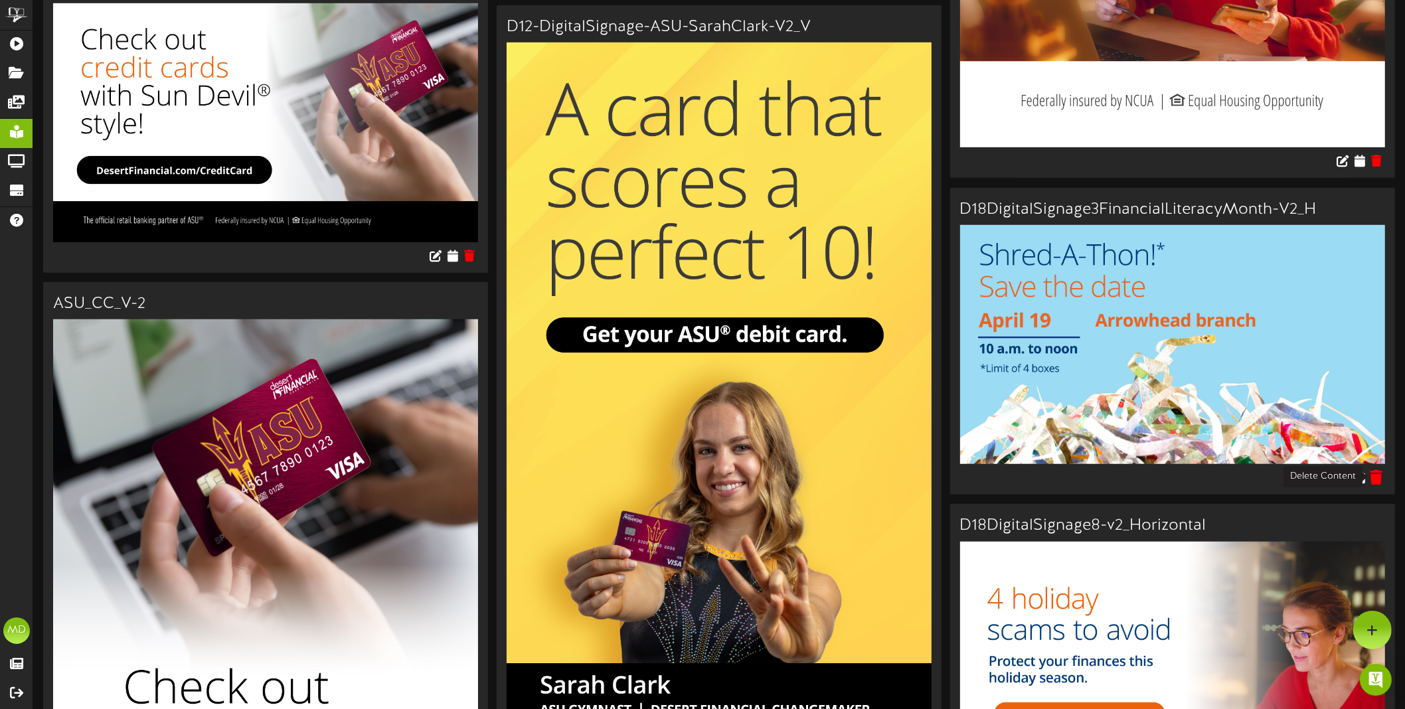
click at [1378, 476] on icon at bounding box center [1376, 477] width 13 height 15
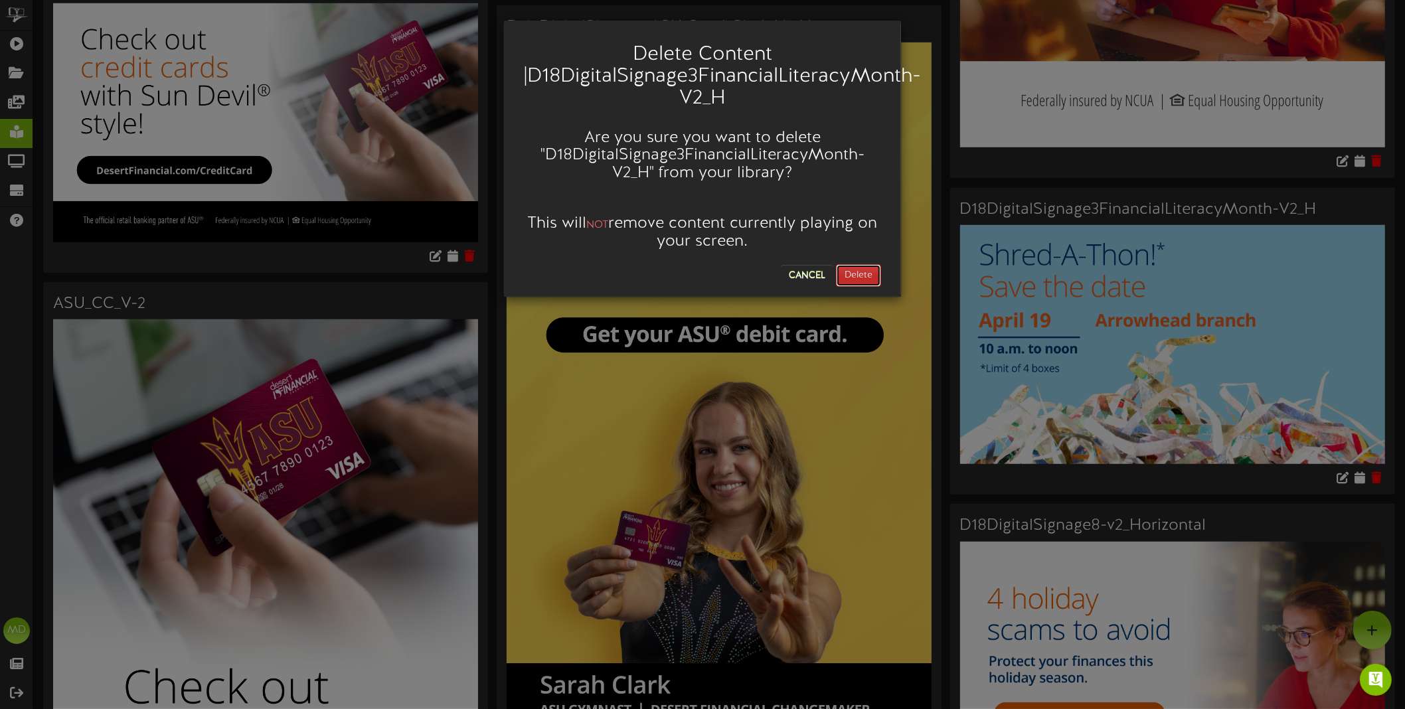
click at [864, 272] on button "Delete" at bounding box center [858, 275] width 45 height 23
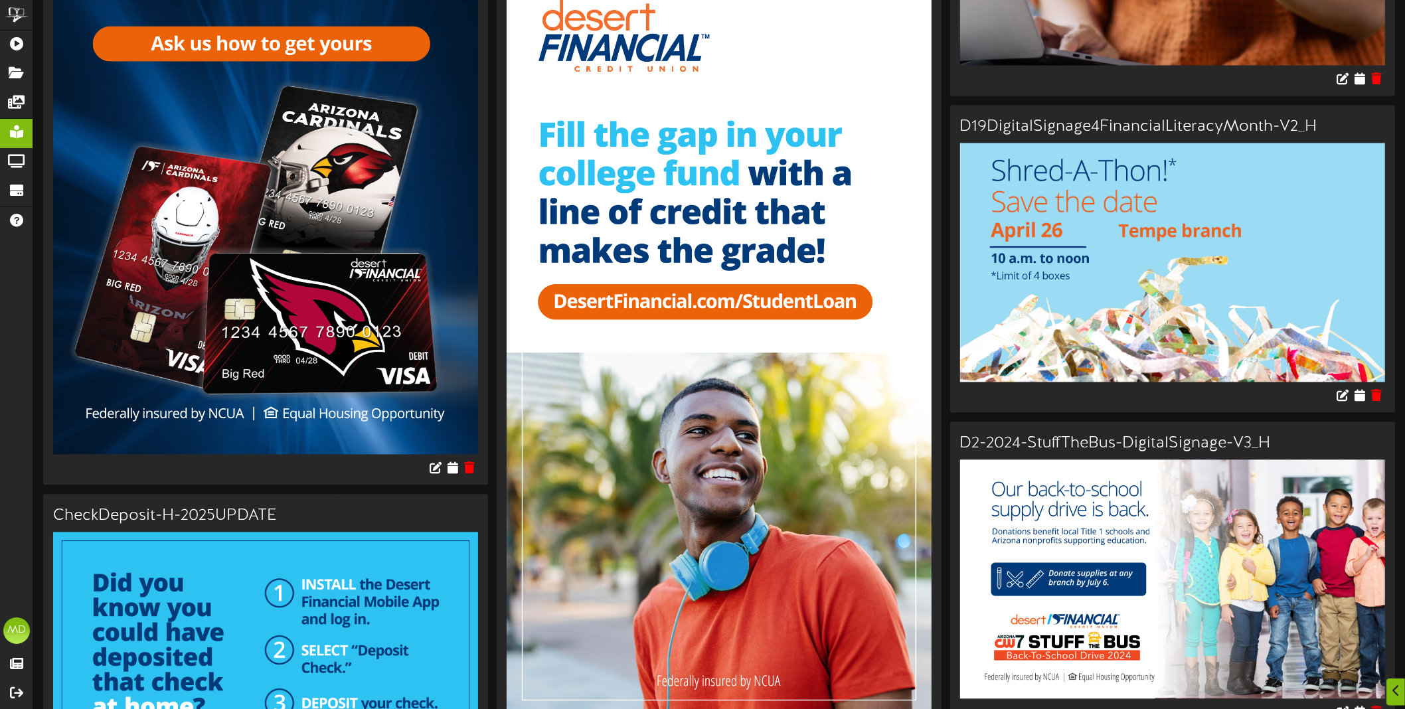
scroll to position [3154, 0]
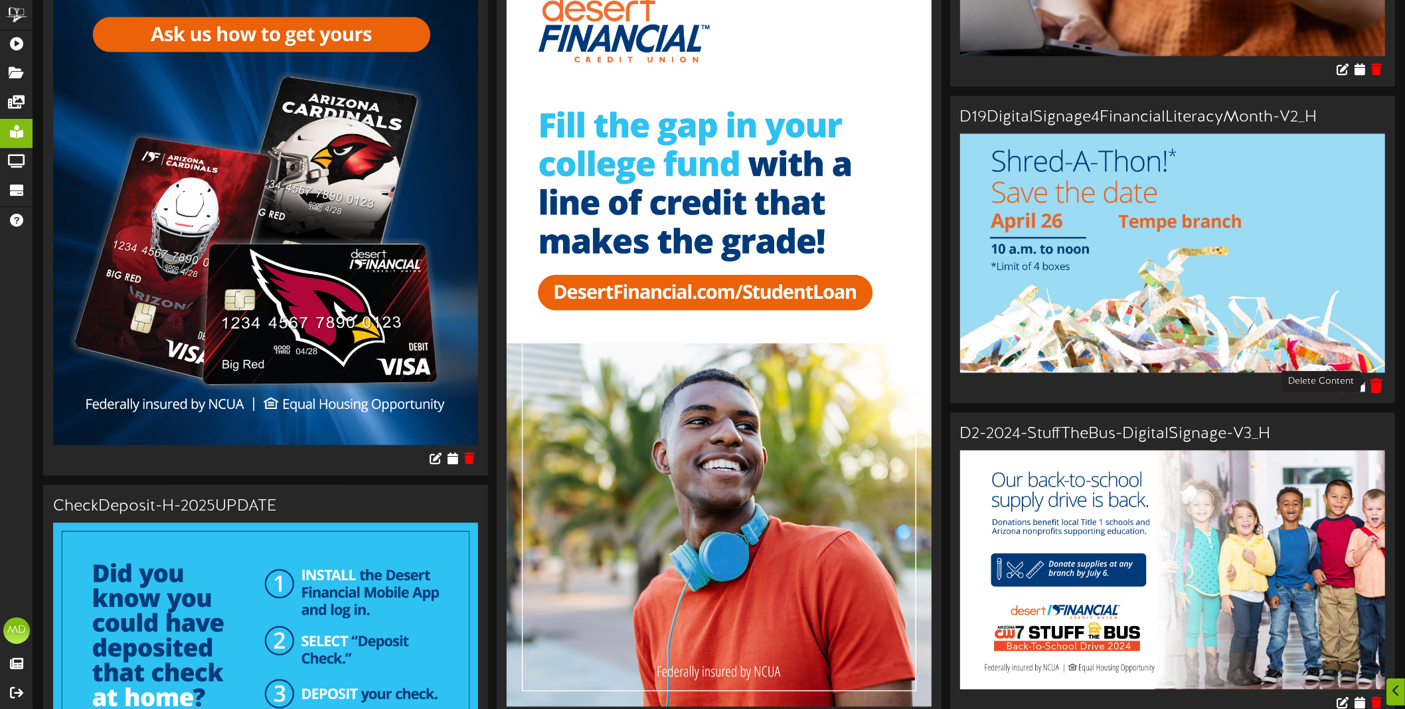
click at [1376, 378] on icon at bounding box center [1376, 385] width 13 height 15
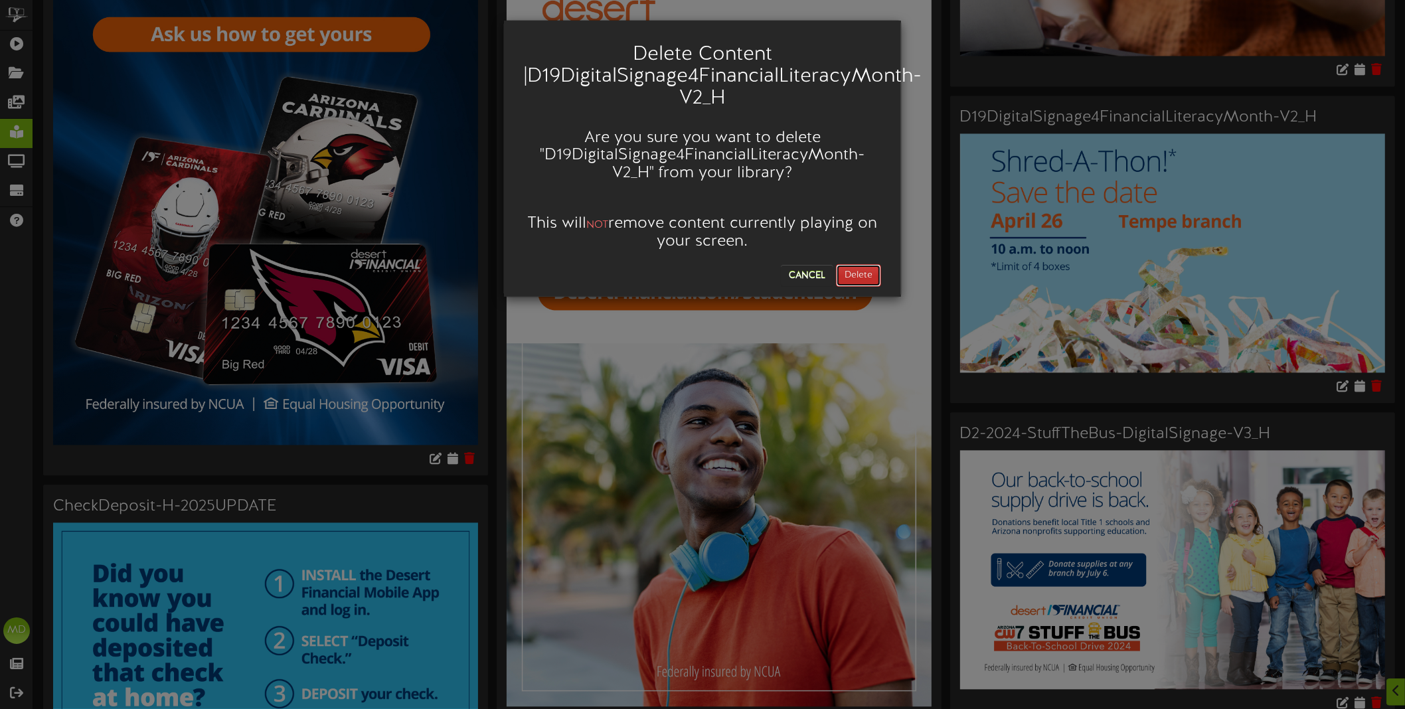
click at [867, 277] on button "Delete" at bounding box center [858, 275] width 45 height 23
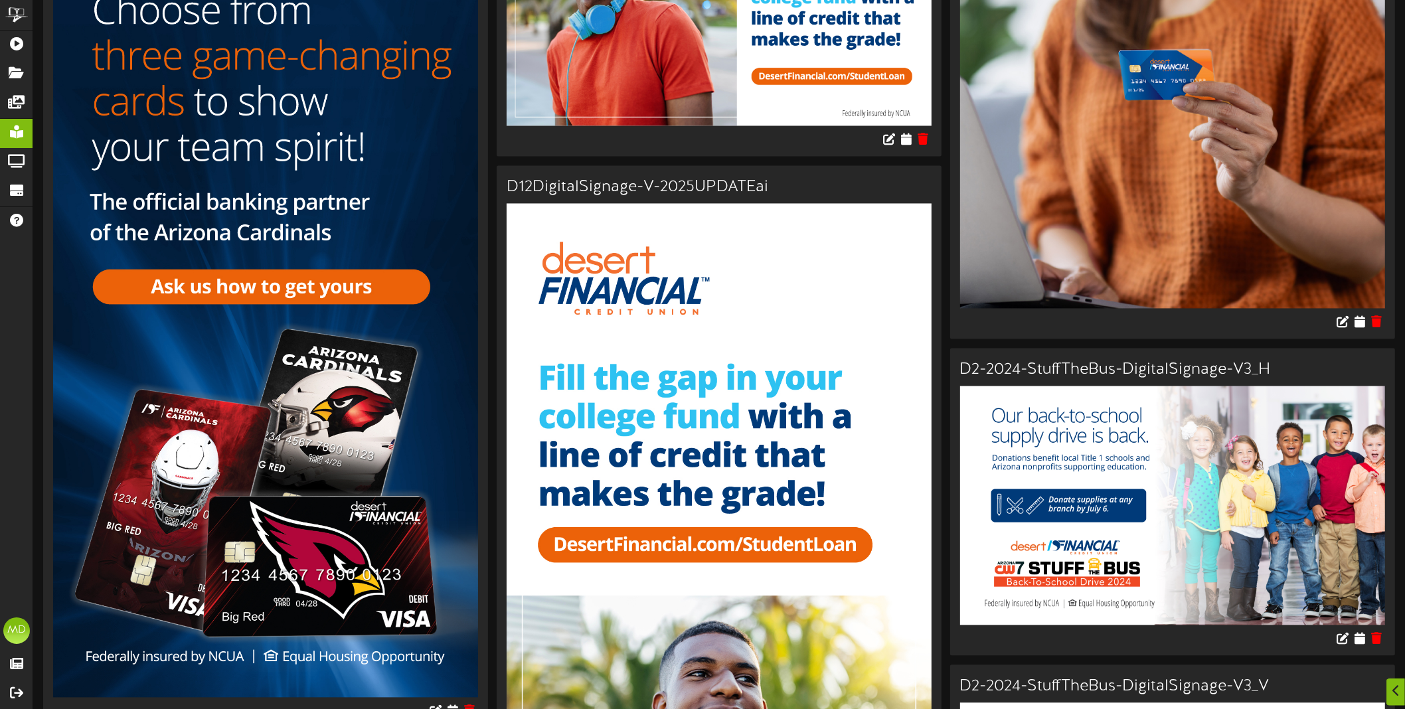
scroll to position [2988, 0]
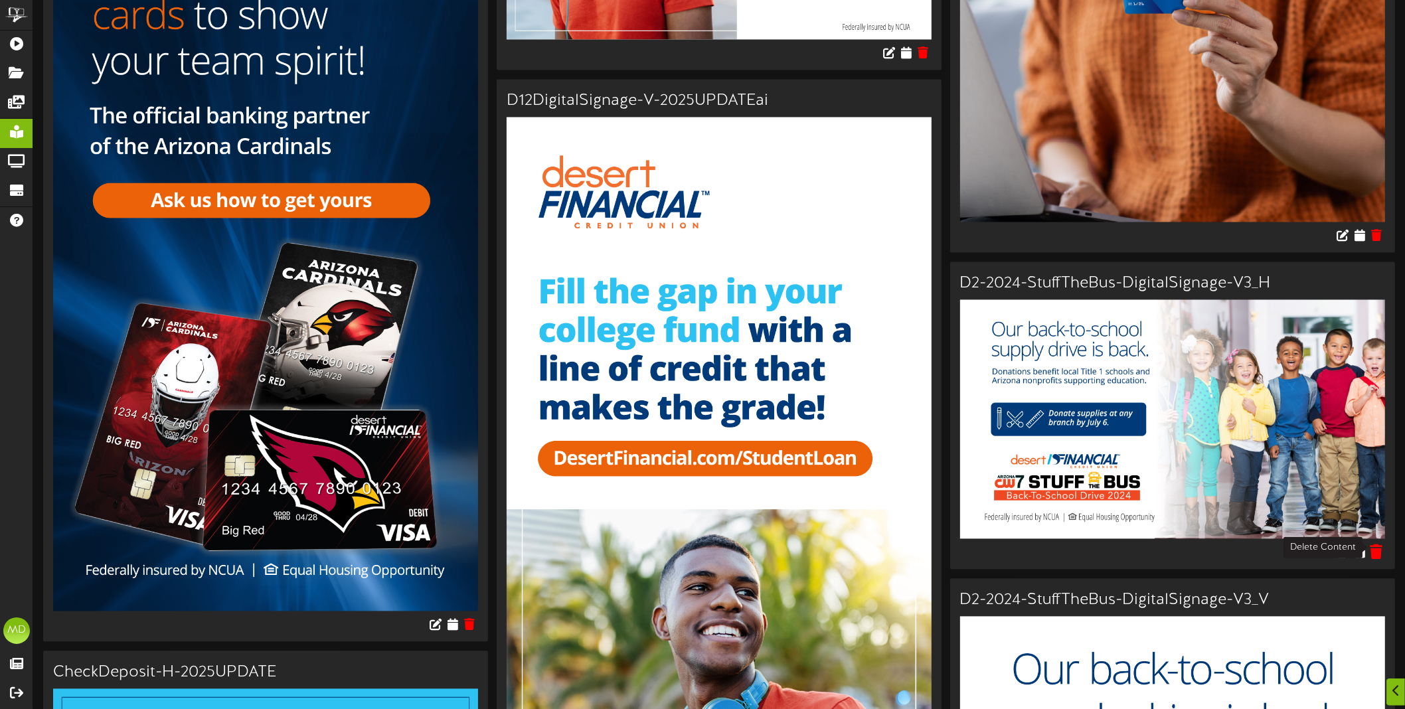
click at [1381, 545] on icon at bounding box center [1376, 551] width 13 height 15
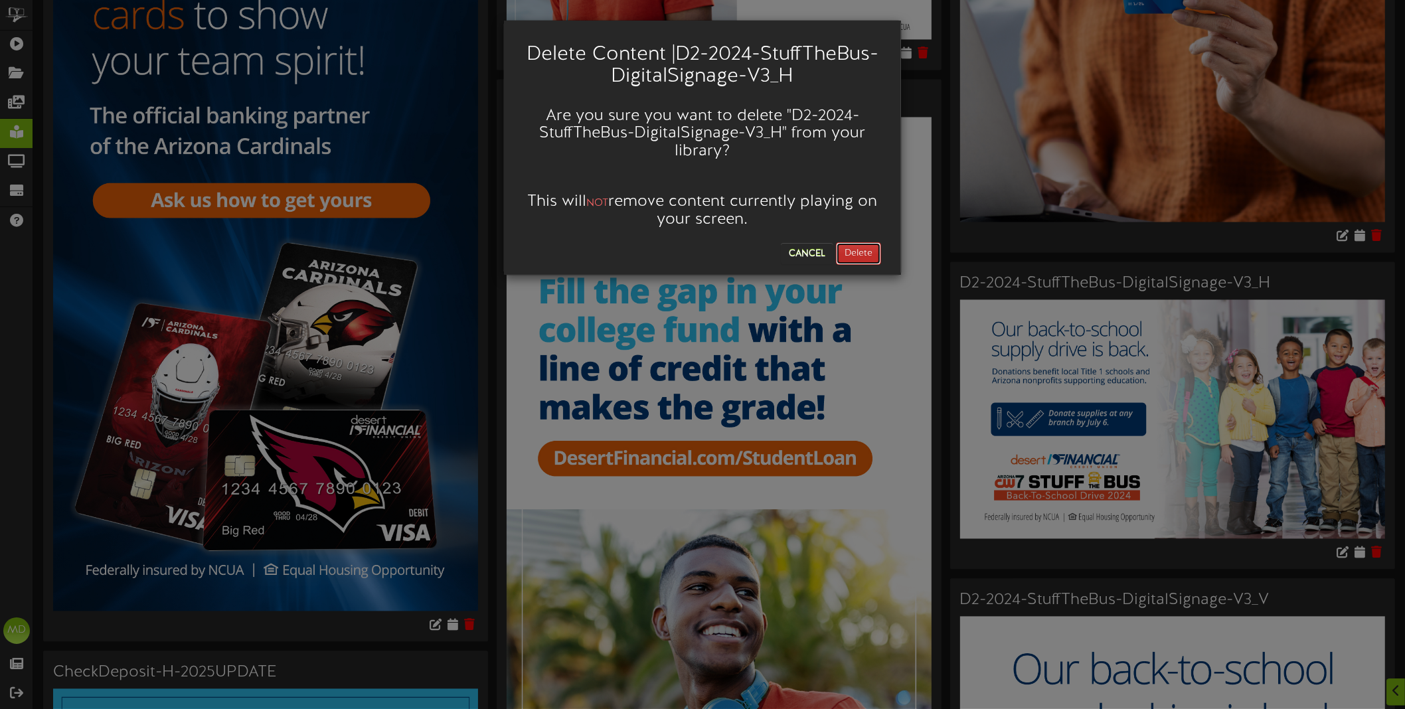
click at [870, 250] on button "Delete" at bounding box center [858, 253] width 45 height 23
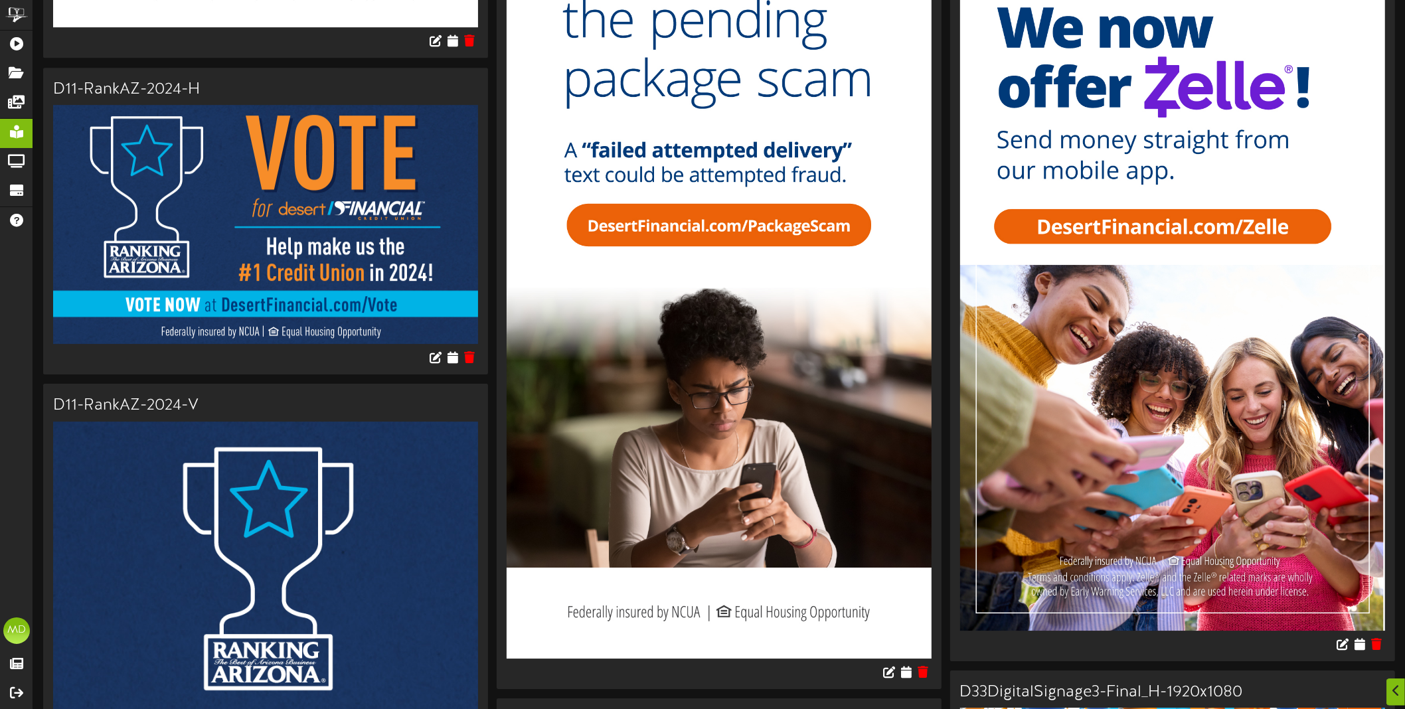
scroll to position [15809, 0]
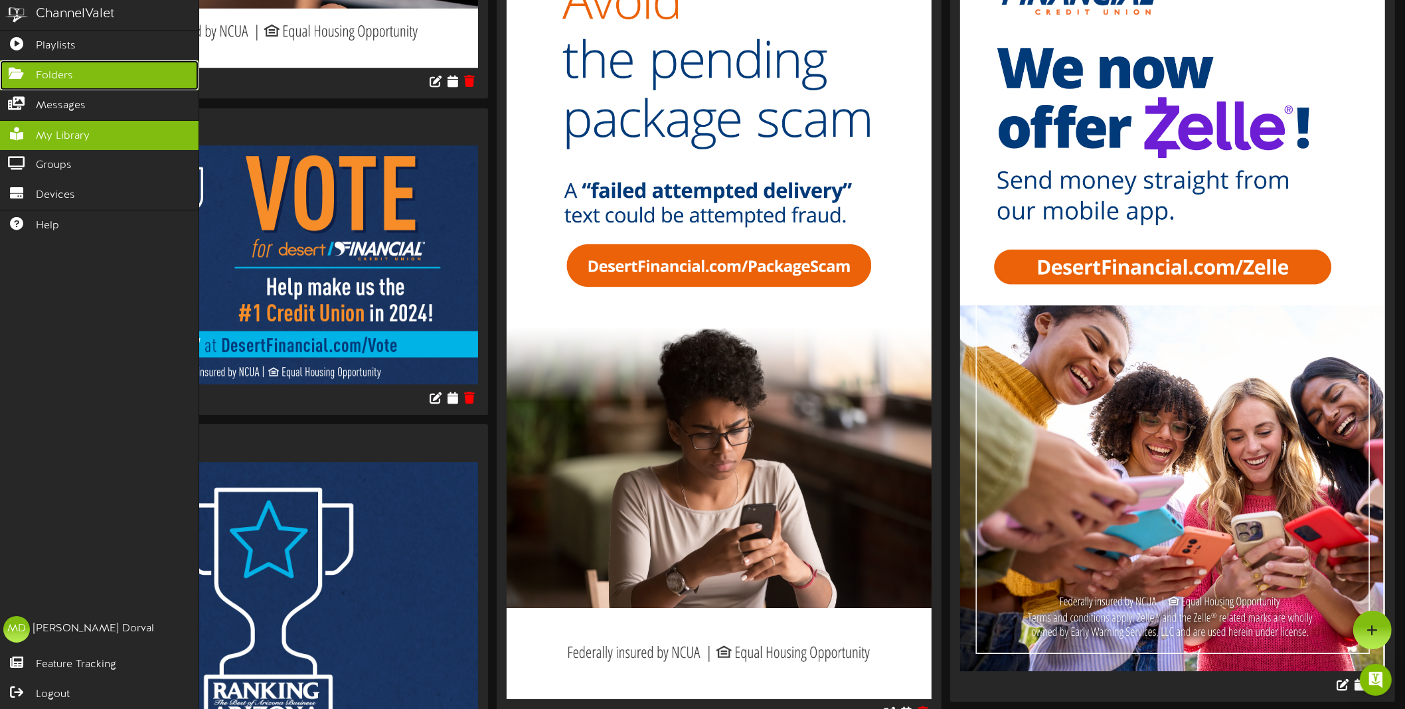
click at [25, 74] on icon at bounding box center [16, 72] width 33 height 10
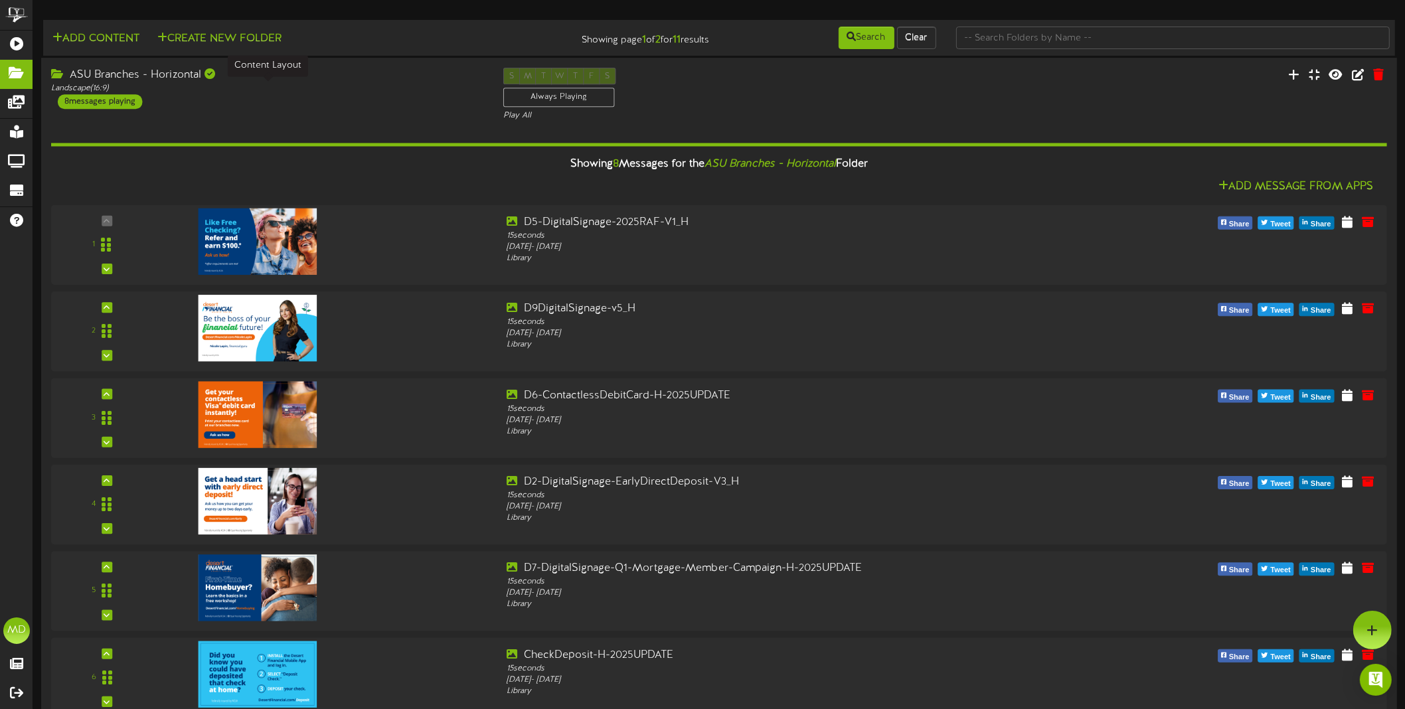
click at [386, 85] on div "Landscape ( 16:9 )" at bounding box center [267, 88] width 432 height 11
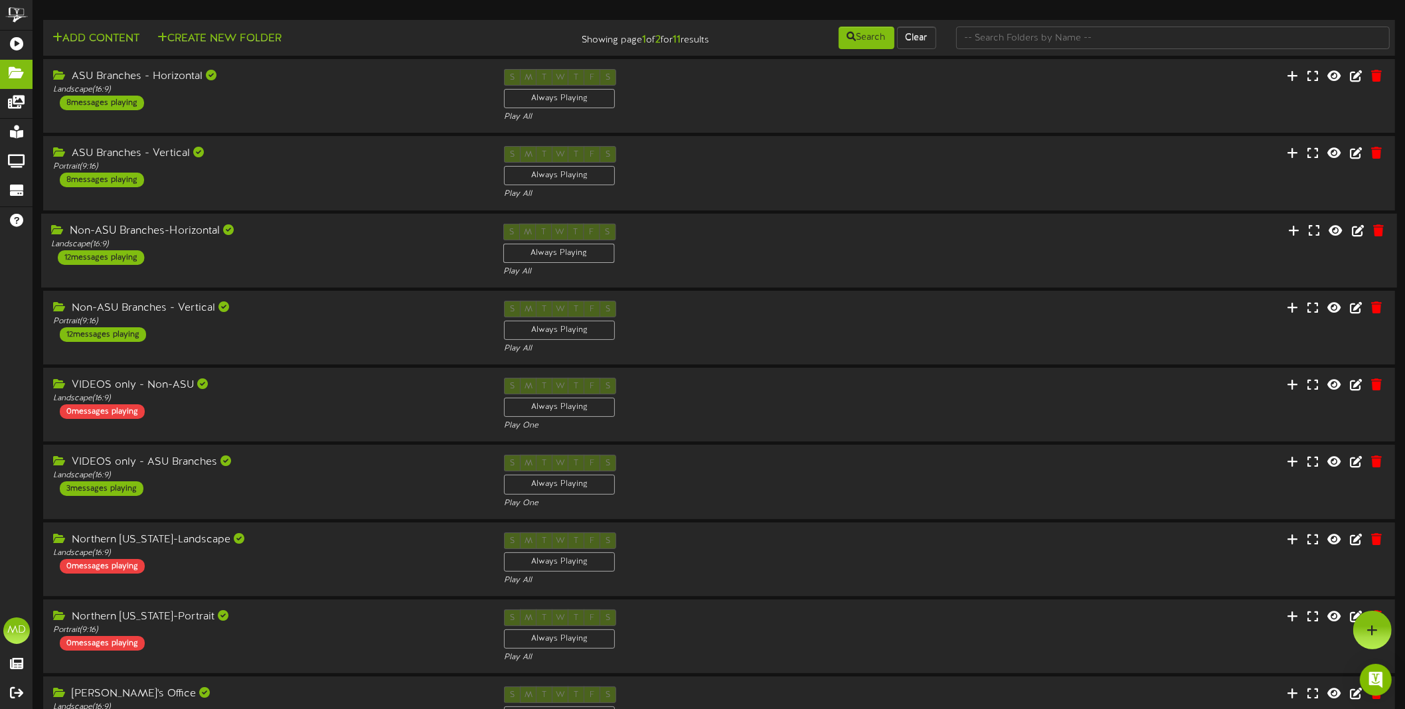
click at [353, 233] on div "Non-ASU Branches-Horizontal" at bounding box center [267, 230] width 432 height 15
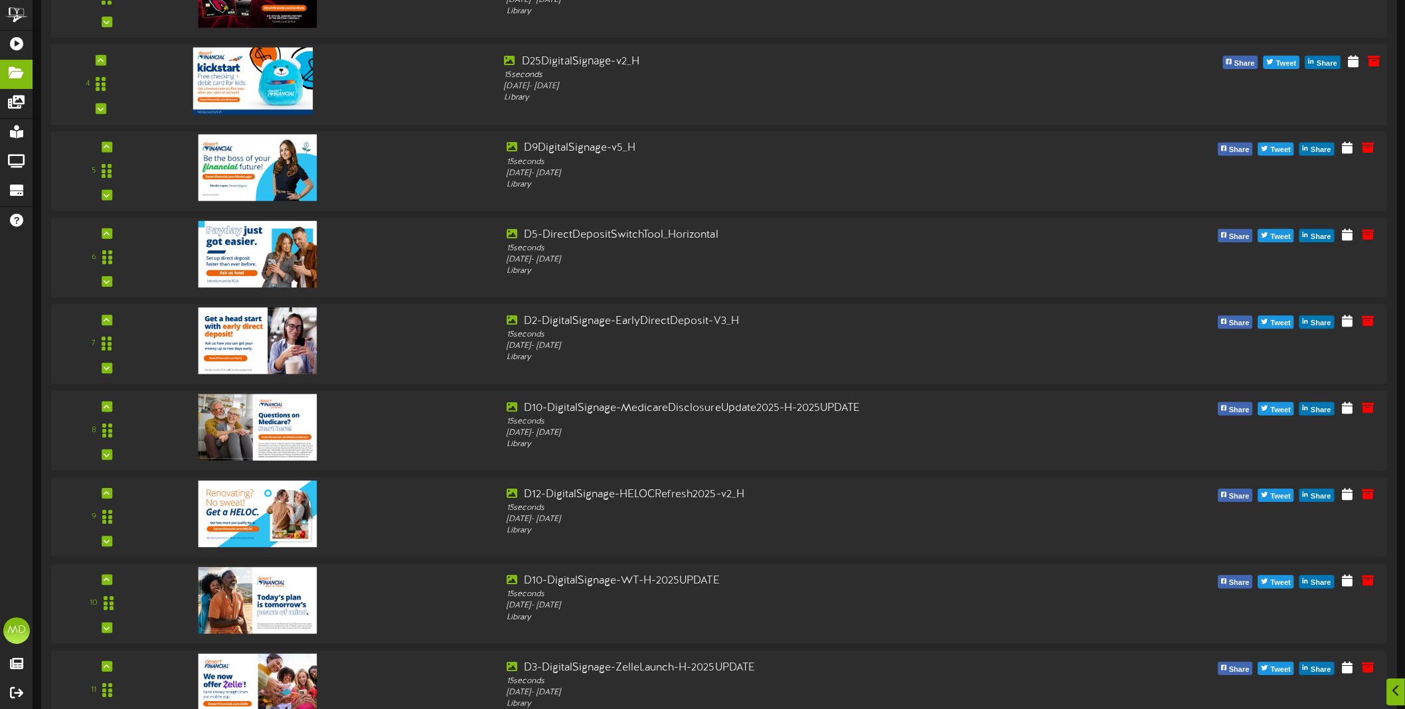
scroll to position [664, 0]
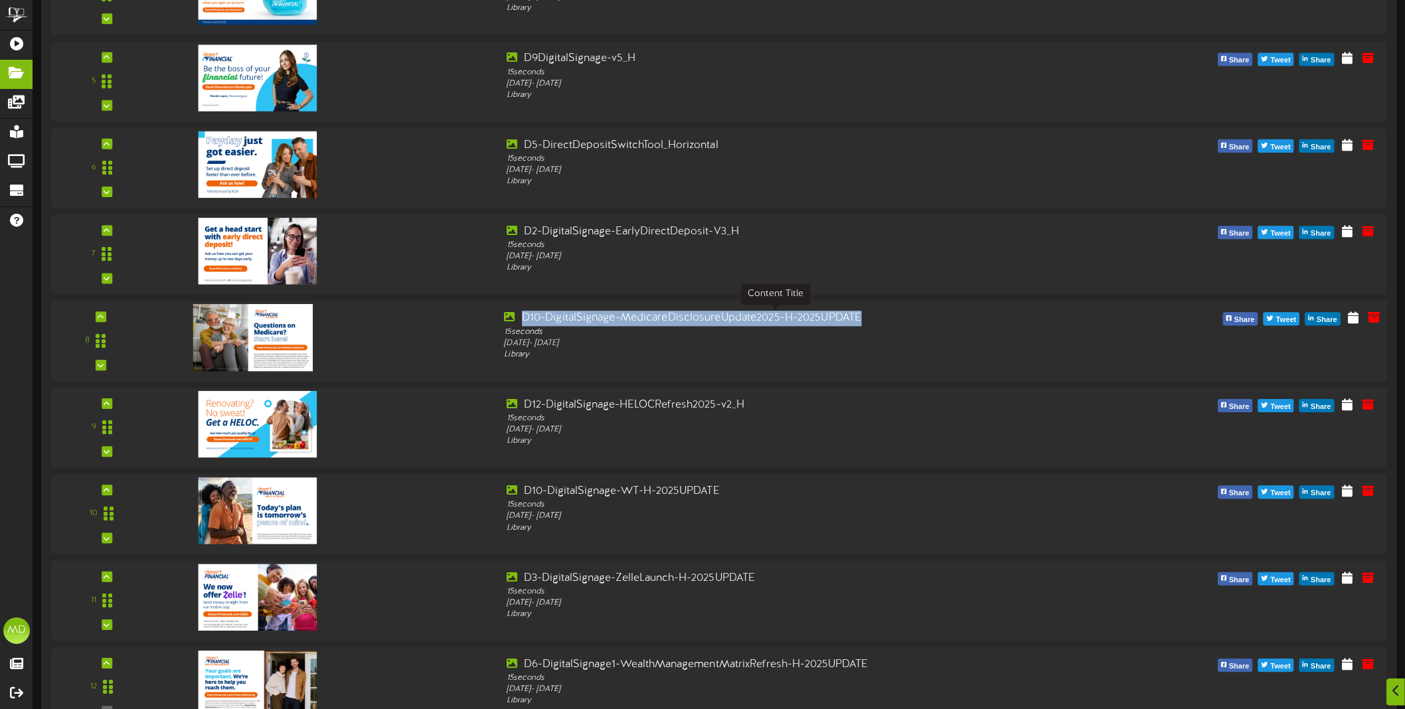
drag, startPoint x: 867, startPoint y: 319, endPoint x: 523, endPoint y: 317, distance: 344.6
click at [523, 317] on div "D10-DigitalSignage-MedicareDisclosureUpdate2025-H-2025UPDATE" at bounding box center [775, 318] width 542 height 15
copy div "D10-DigitalSignage-MedicareDisclosureUpdate2025-H-2025UPDATE"
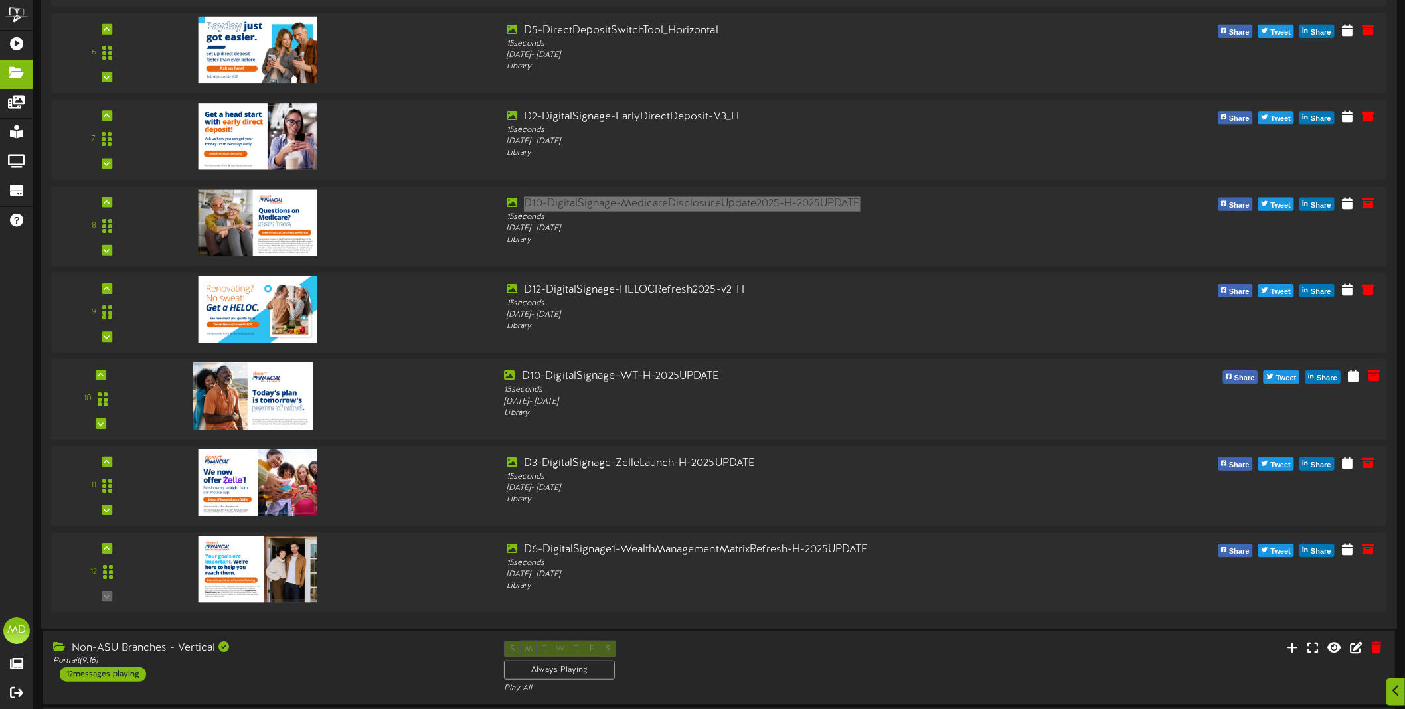
scroll to position [830, 0]
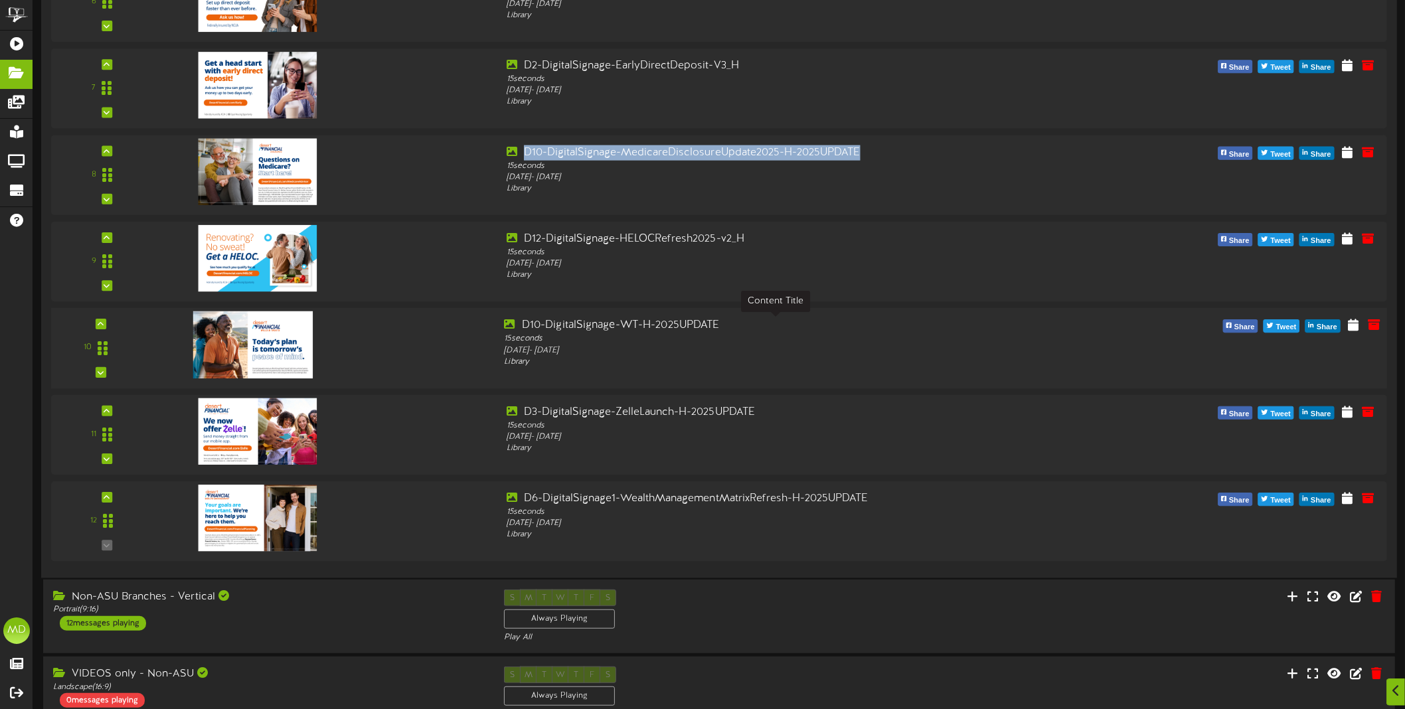
drag, startPoint x: 888, startPoint y: 343, endPoint x: 523, endPoint y: 324, distance: 365.6
click at [523, 324] on div "D10-DigitalSignage-WT-H-2025UPDATE 15 seconds [DATE] - [DATE] Library" at bounding box center [775, 343] width 562 height 50
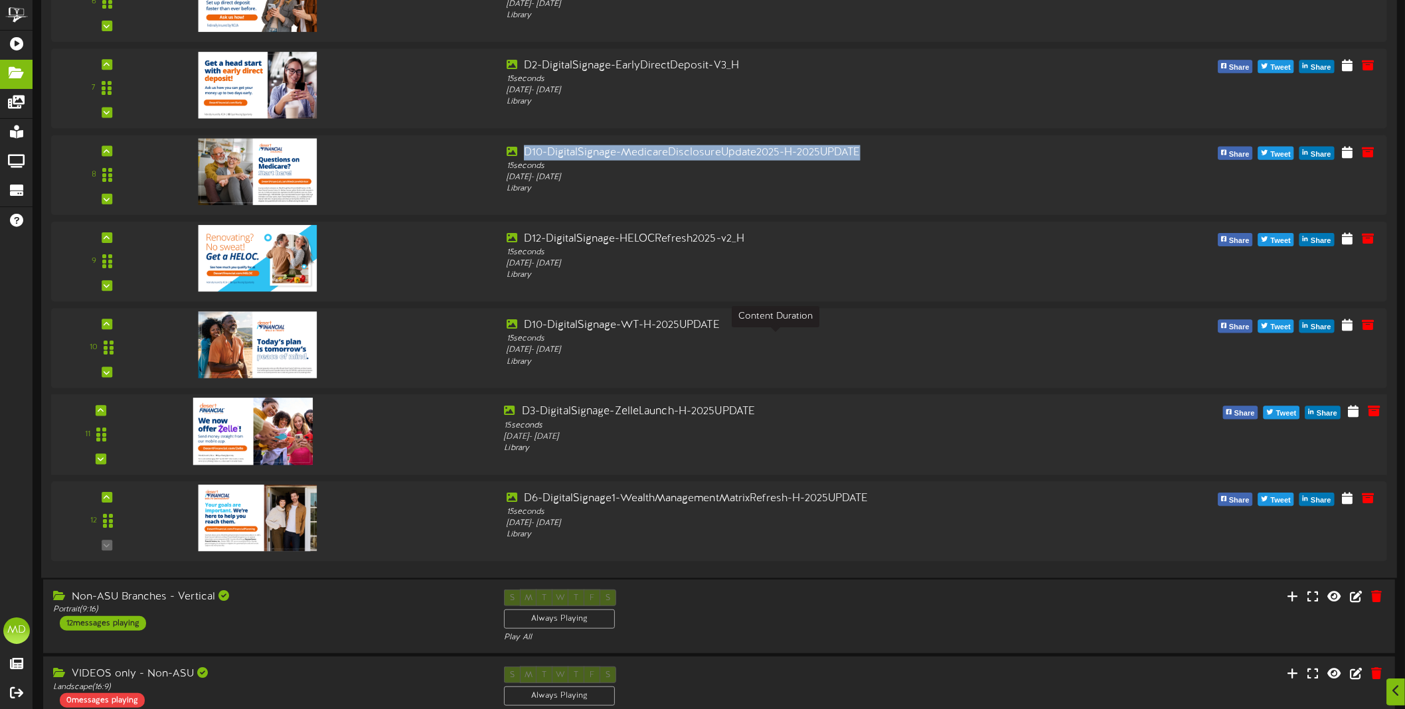
copy div "D10-DigitalSignage-WT-H-2025UPDATE 15 seconds"
click at [400, 425] on div at bounding box center [325, 427] width 337 height 47
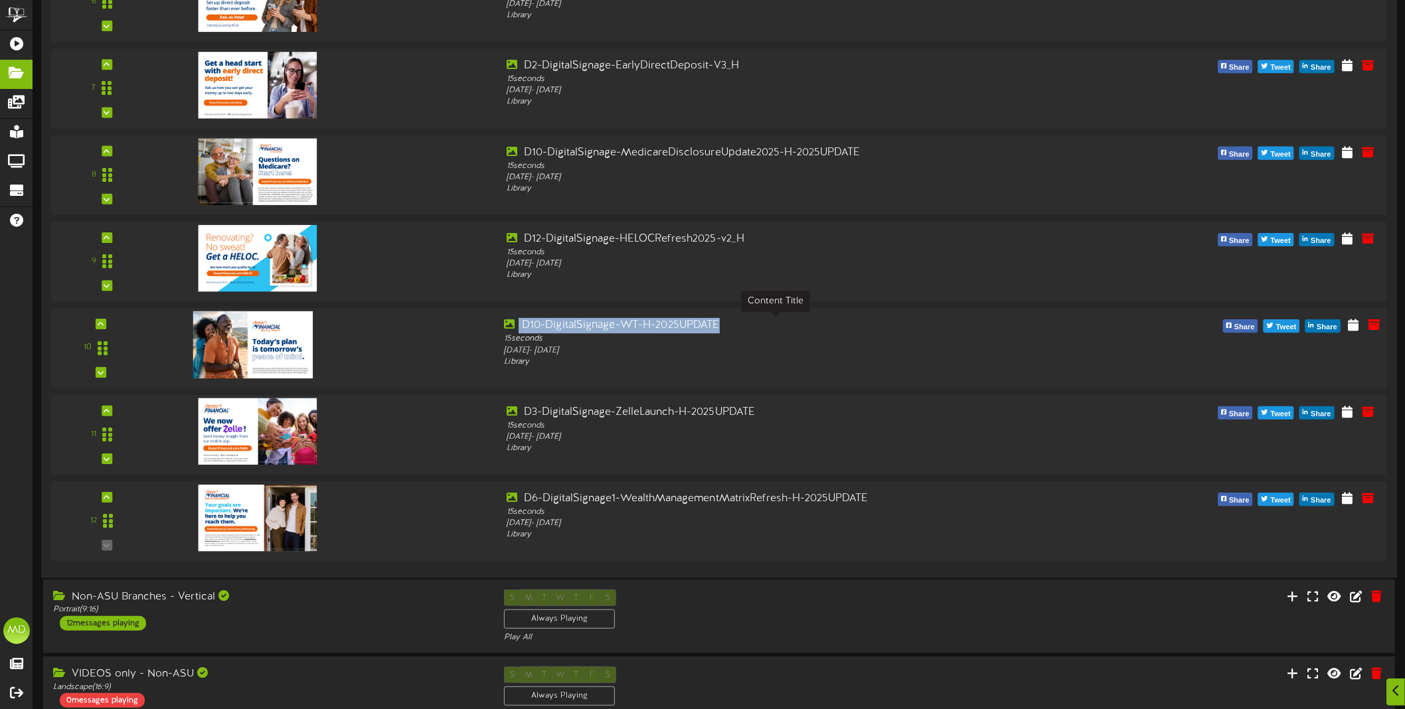
drag, startPoint x: 548, startPoint y: 327, endPoint x: 721, endPoint y: 327, distance: 172.6
click at [721, 327] on div "D10-DigitalSignage-WT-H-2025UPDATE" at bounding box center [775, 325] width 542 height 15
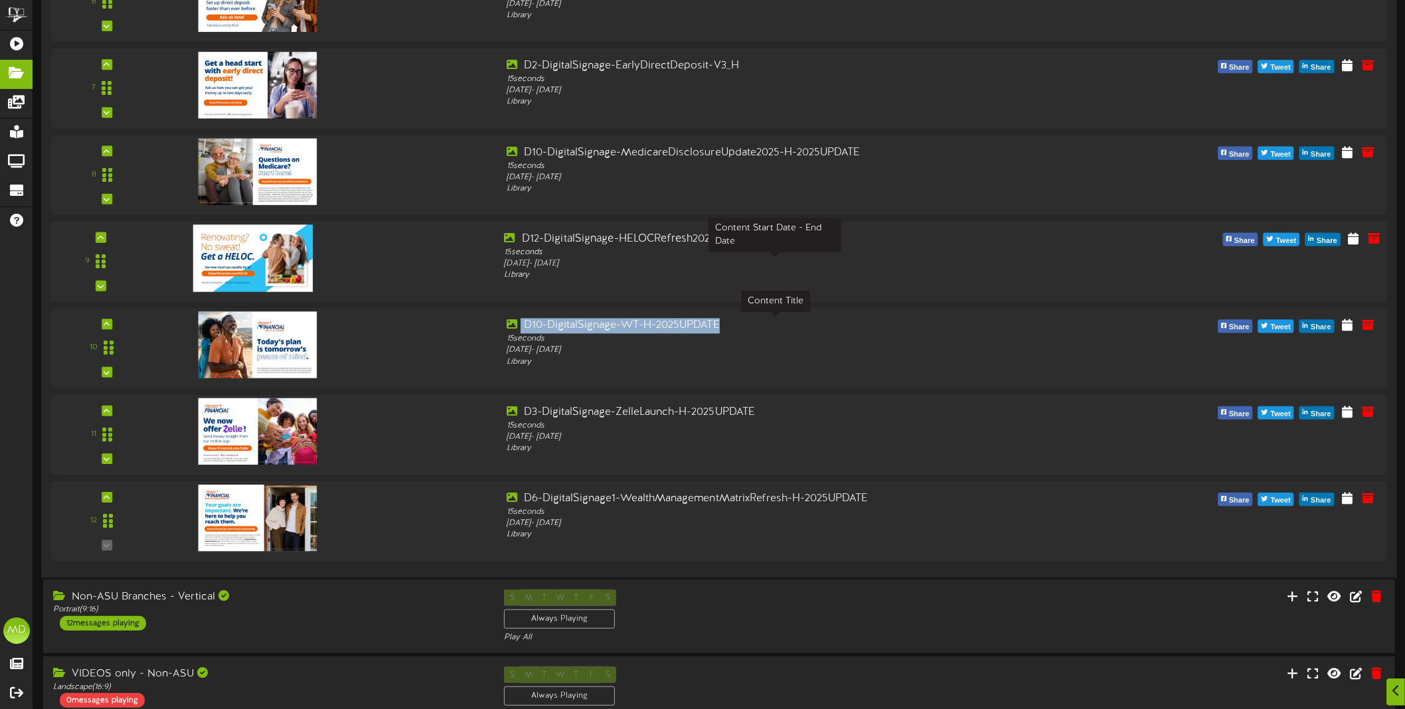
copy div "D10-DigitalSignage-WT-H-2025UPDATE"
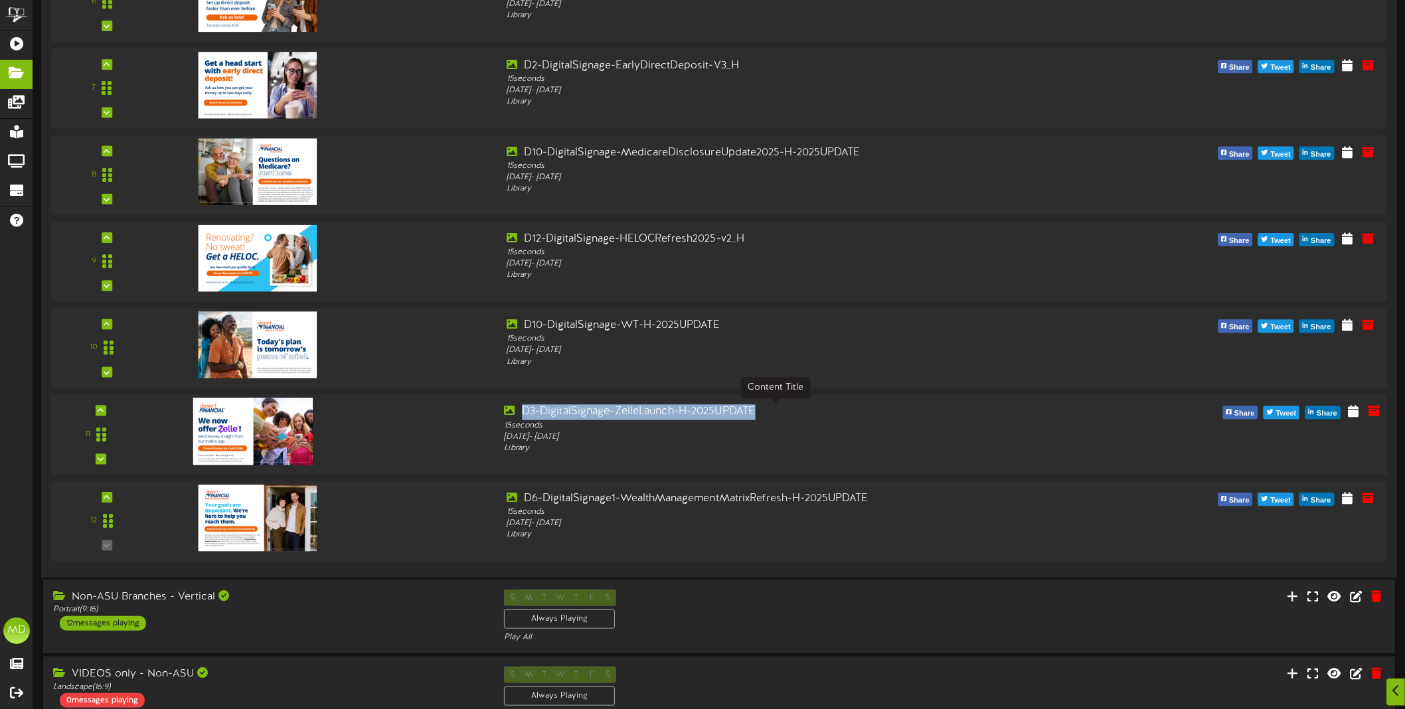
drag, startPoint x: 520, startPoint y: 412, endPoint x: 760, endPoint y: 413, distance: 240.4
click at [759, 413] on div "D3-DigitalSignage-ZelleLaunch-H-2025UPDATE" at bounding box center [775, 411] width 542 height 15
copy div "D3-DigitalSignage-ZelleLaunch-H-2025UPDATE"
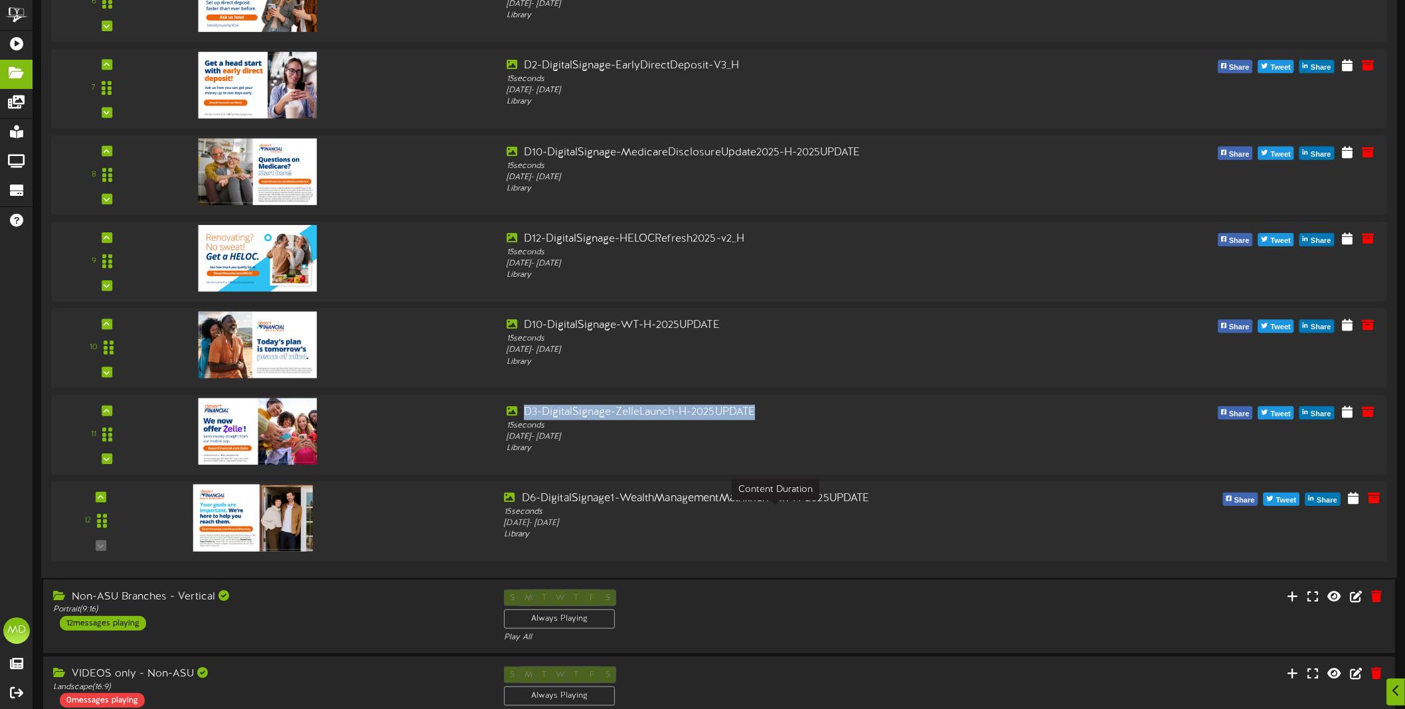
drag, startPoint x: 519, startPoint y: 501, endPoint x: 874, endPoint y: 509, distance: 354.6
click at [874, 509] on div "D6-DigitalSignage1-WealthManagementMatrixRefresh-H-2025UPDATE 15 seconds [DATE]…" at bounding box center [775, 516] width 562 height 50
click at [922, 501] on div "D6-DigitalSignage1-WealthManagementMatrixRefresh-H-2025UPDATE" at bounding box center [775, 498] width 542 height 15
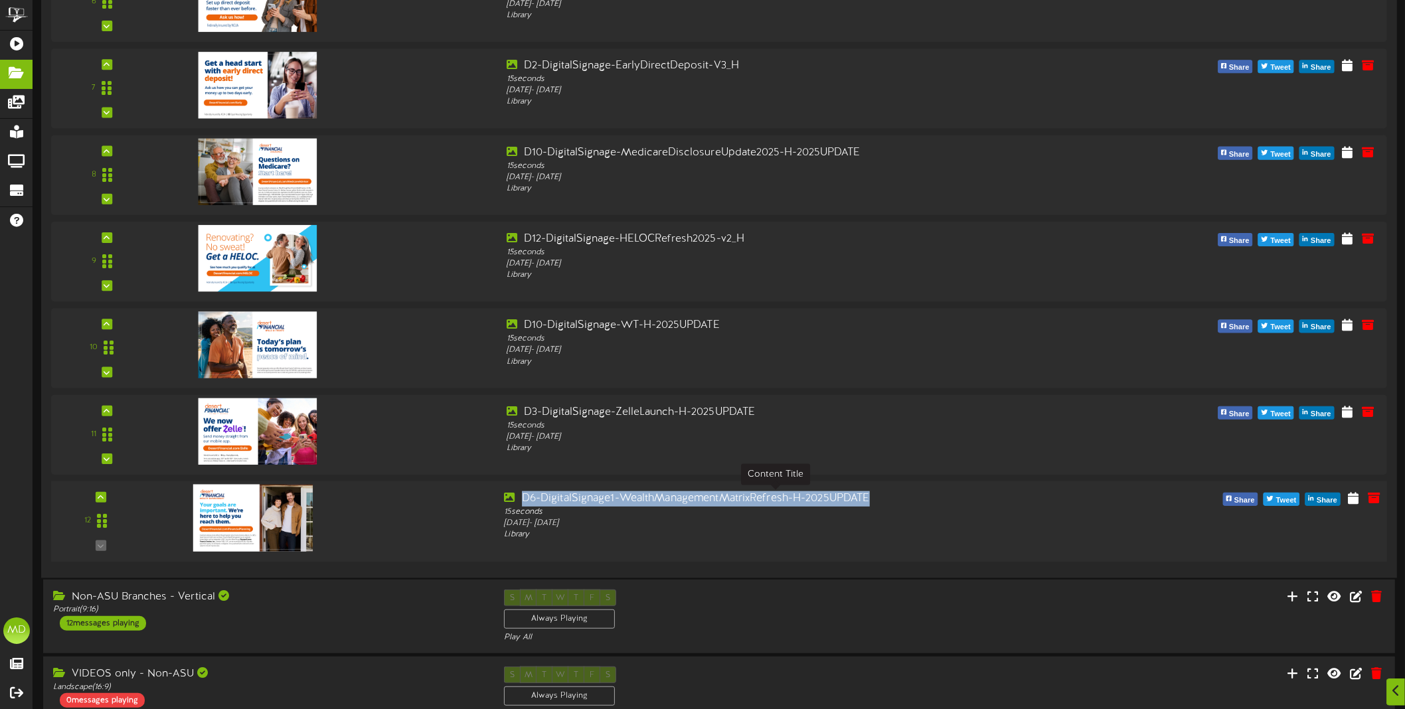
drag, startPoint x: 900, startPoint y: 505, endPoint x: 522, endPoint y: 502, distance: 377.8
click at [522, 502] on div "D6-DigitalSignage1-WealthManagementMatrixRefresh-H-2025UPDATE" at bounding box center [775, 498] width 542 height 15
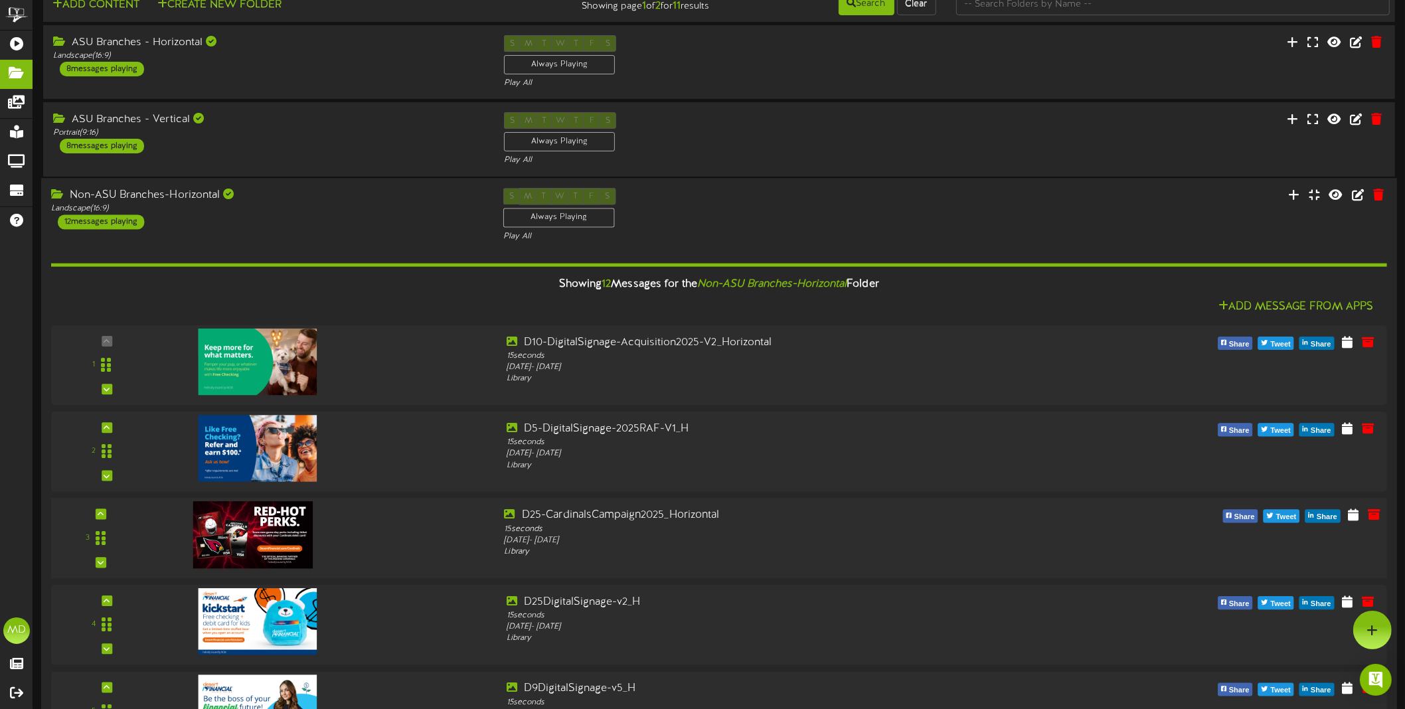
scroll to position [0, 0]
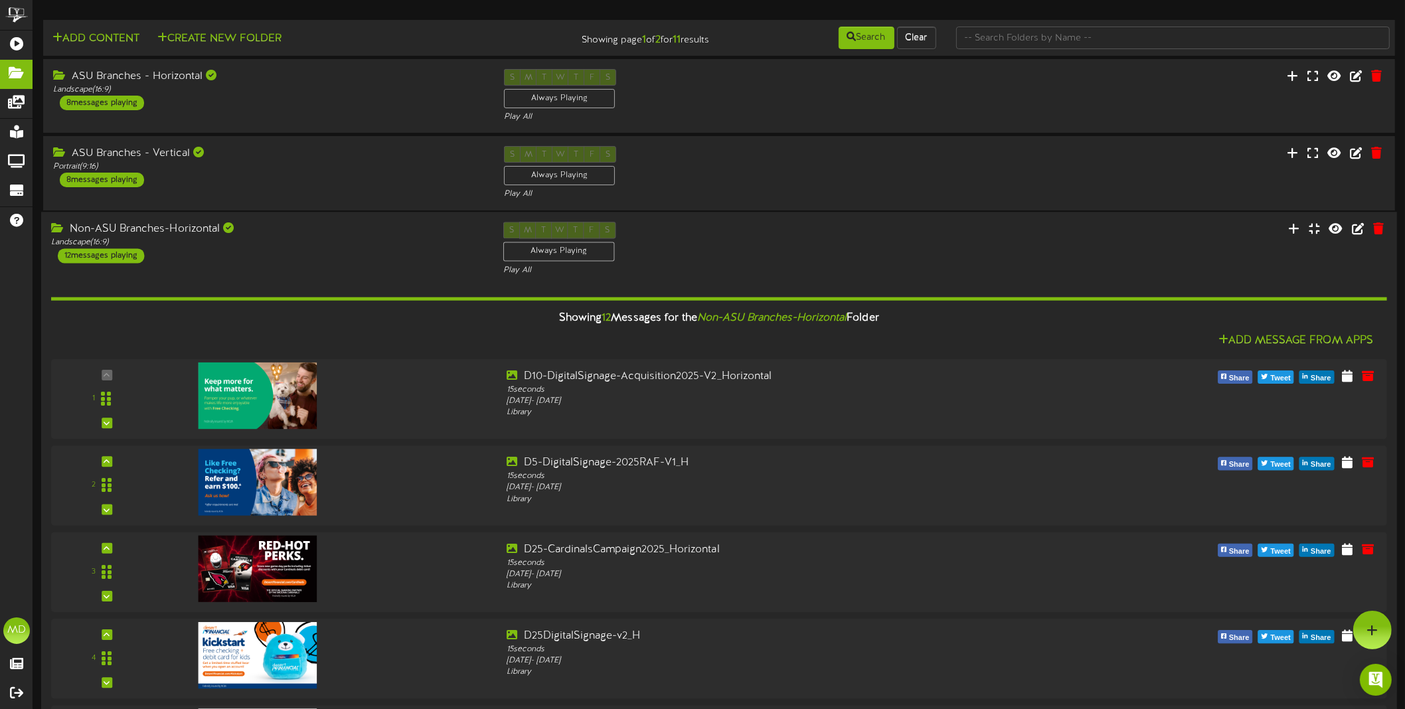
click at [428, 329] on div "Showing 12 Messages for the Non-ASU Branches-Horizontal Folder" at bounding box center [719, 318] width 1356 height 29
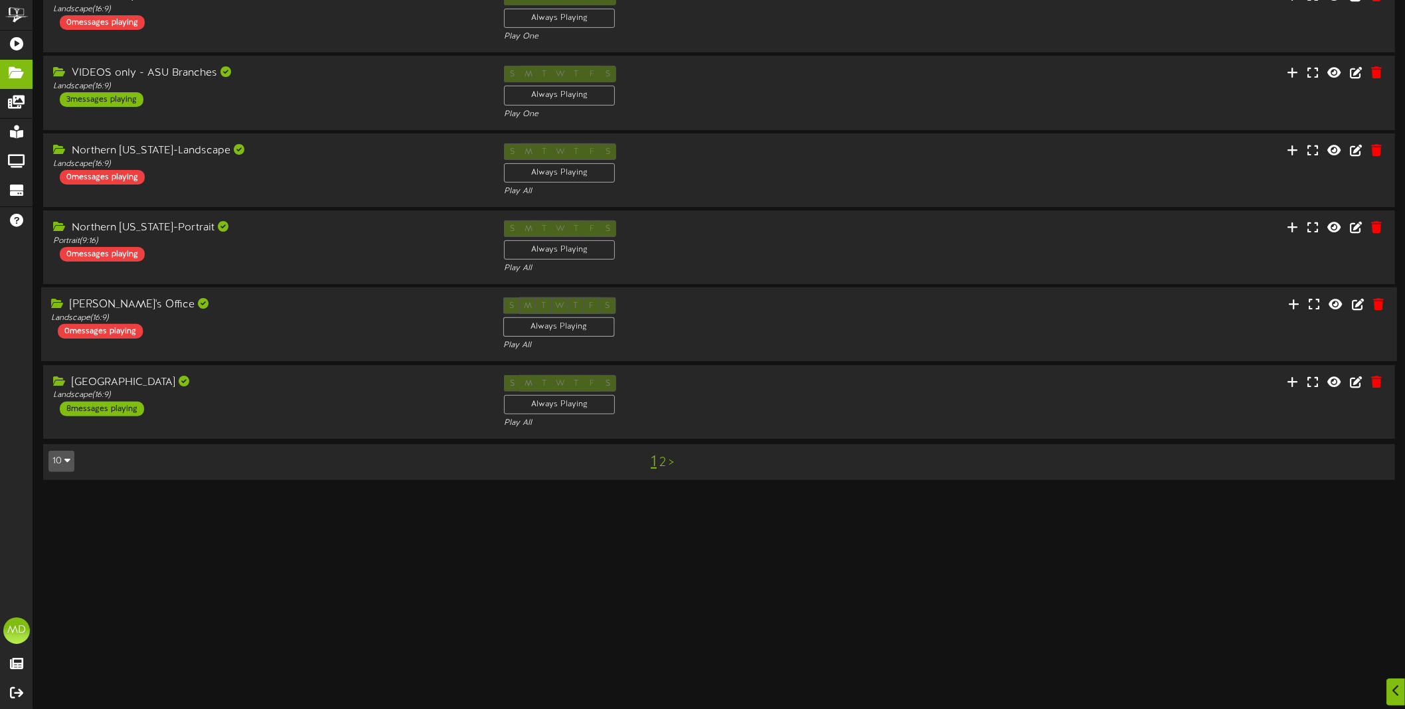
scroll to position [415, 0]
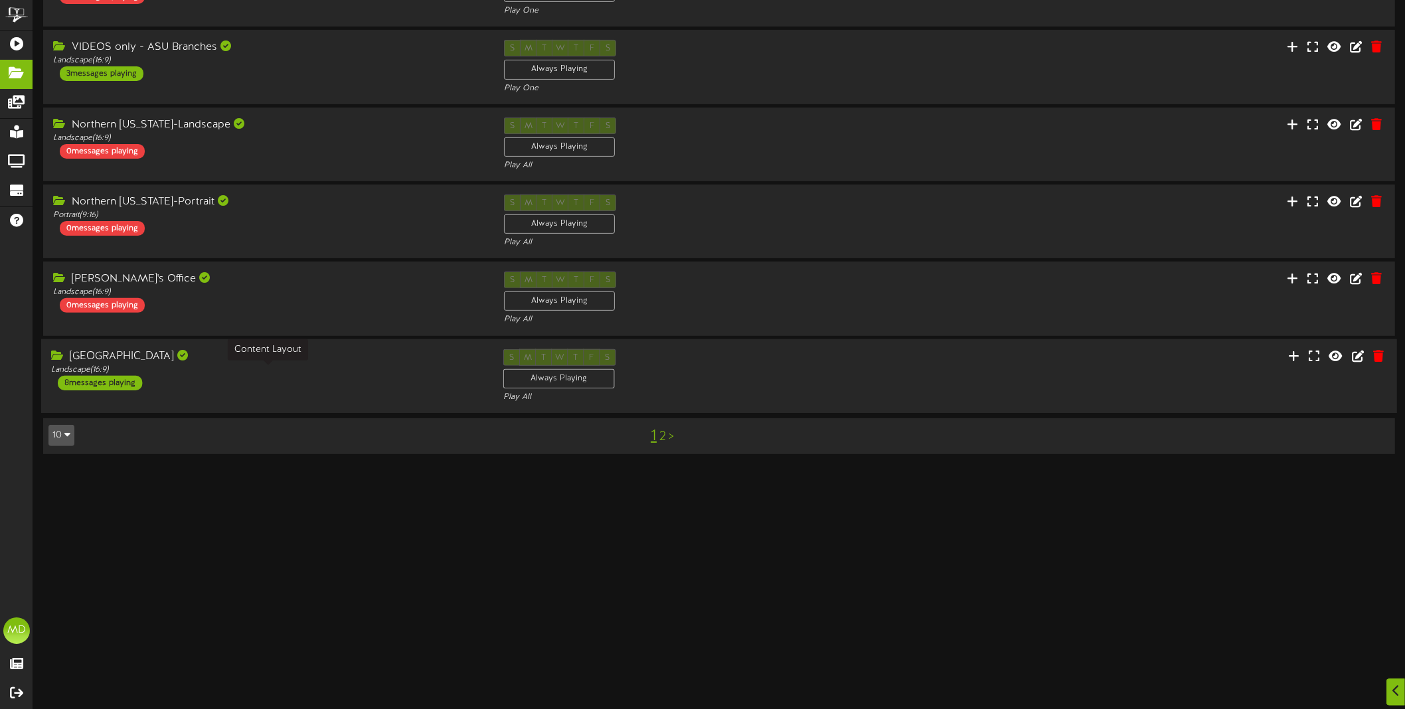
click at [363, 367] on div "Landscape ( 16:9 )" at bounding box center [267, 369] width 432 height 11
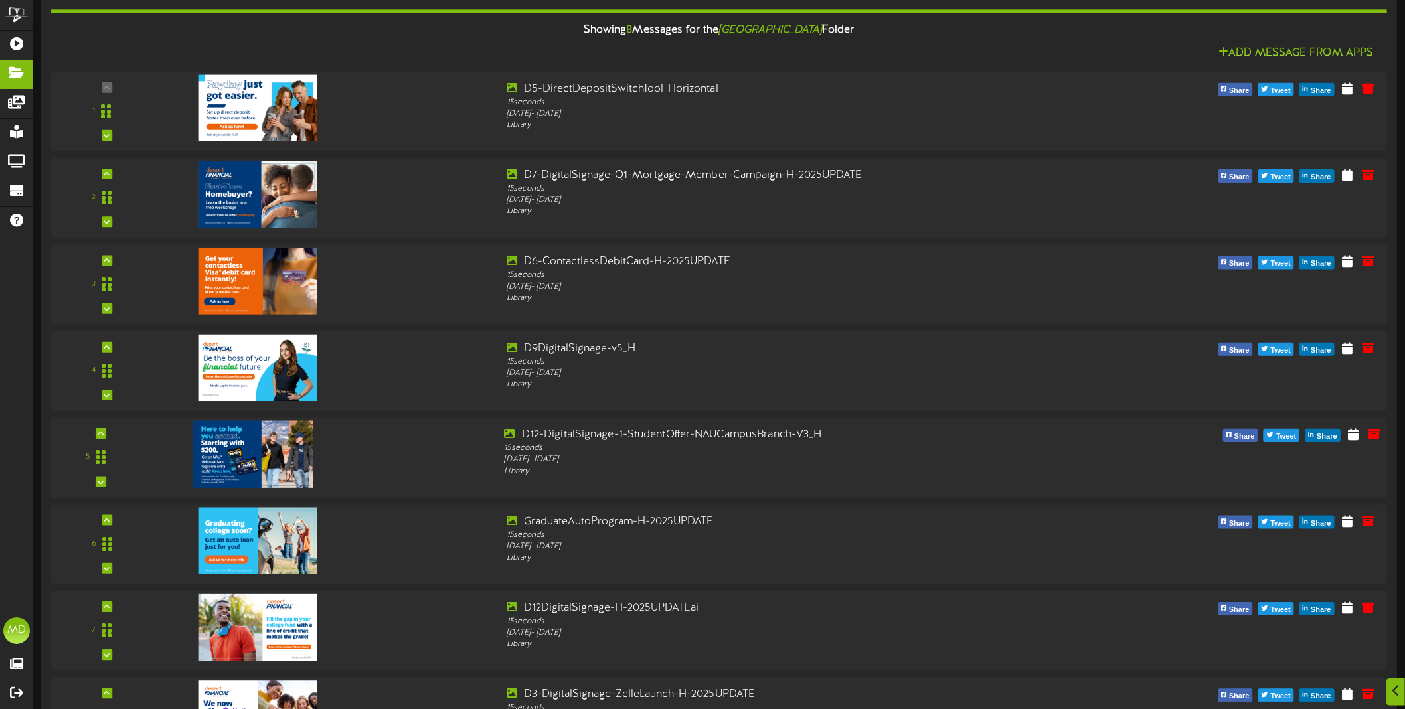
scroll to position [830, 0]
